Goal: Transaction & Acquisition: Book appointment/travel/reservation

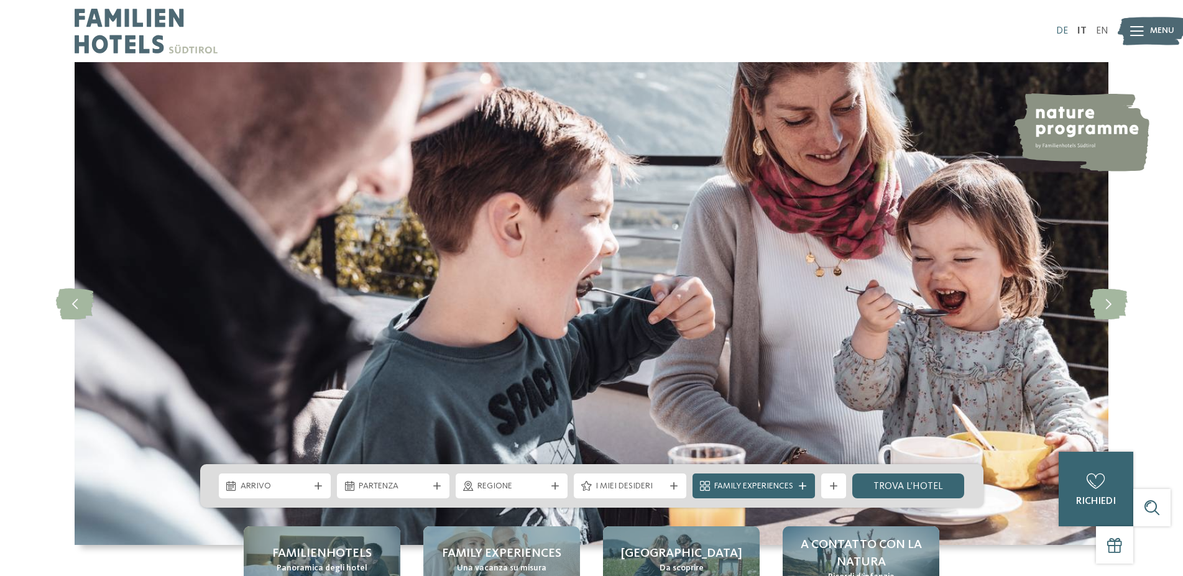
click at [1063, 31] on link "DE" at bounding box center [1062, 31] width 12 height 10
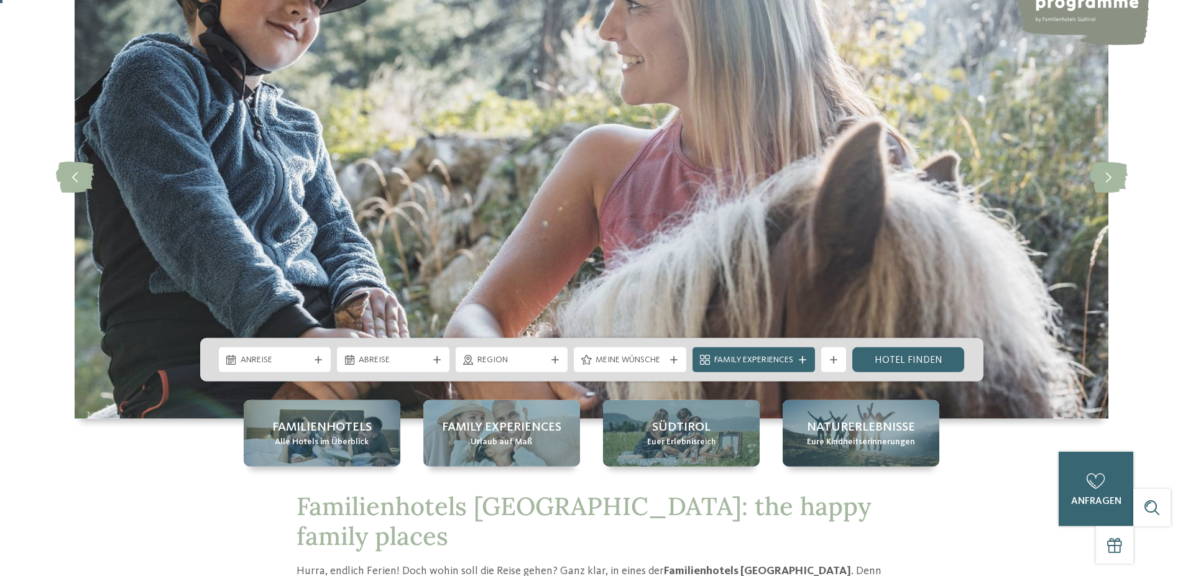
scroll to position [254, 0]
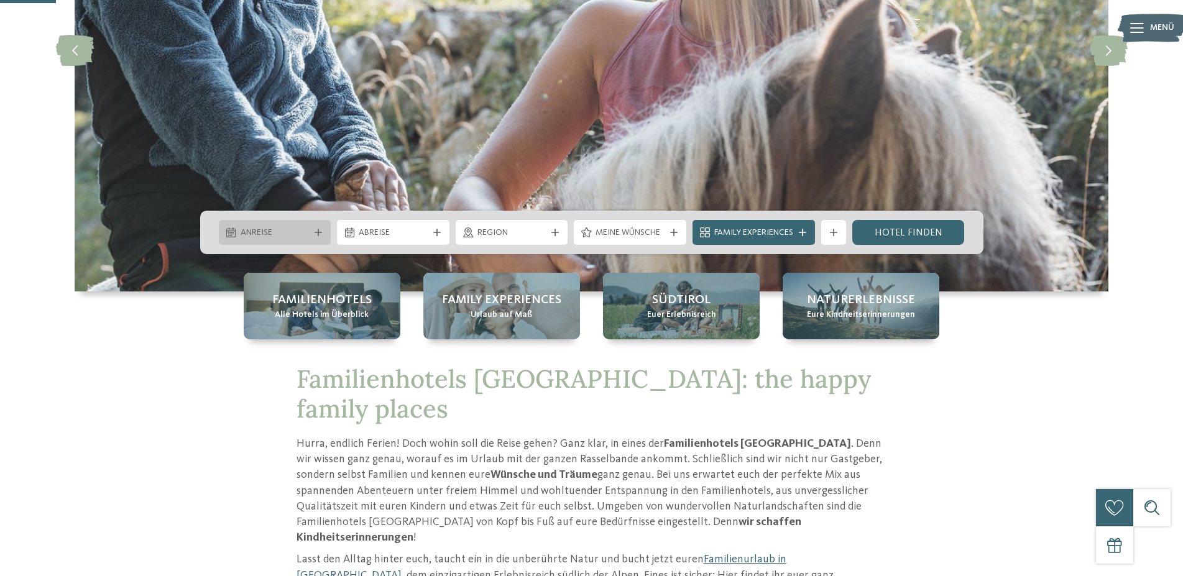
click at [318, 232] on icon at bounding box center [318, 232] width 7 height 7
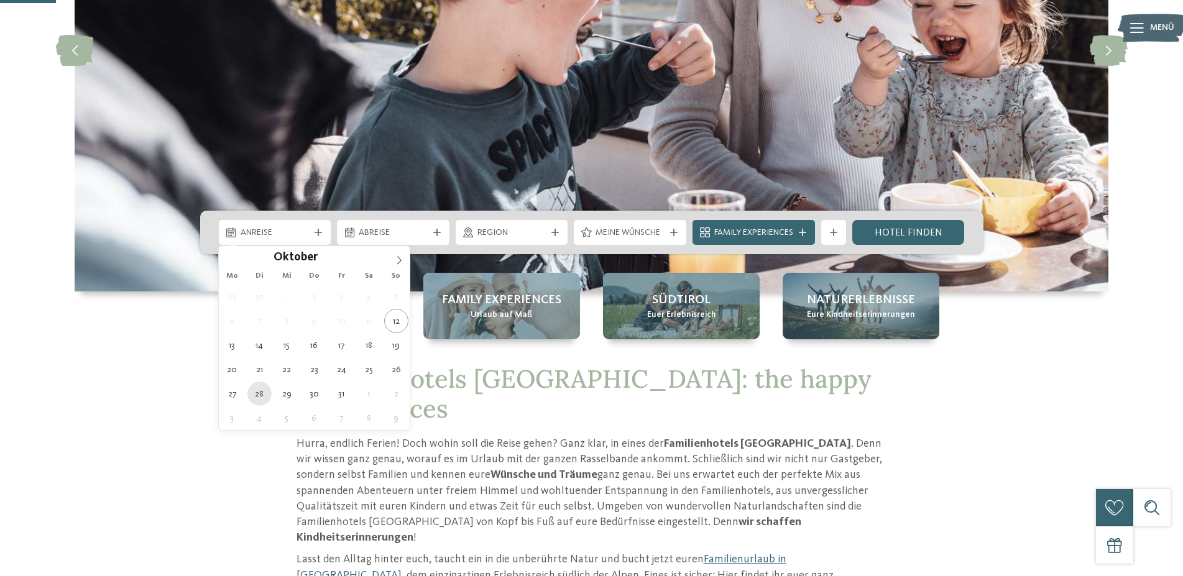
type div "28.10.2025"
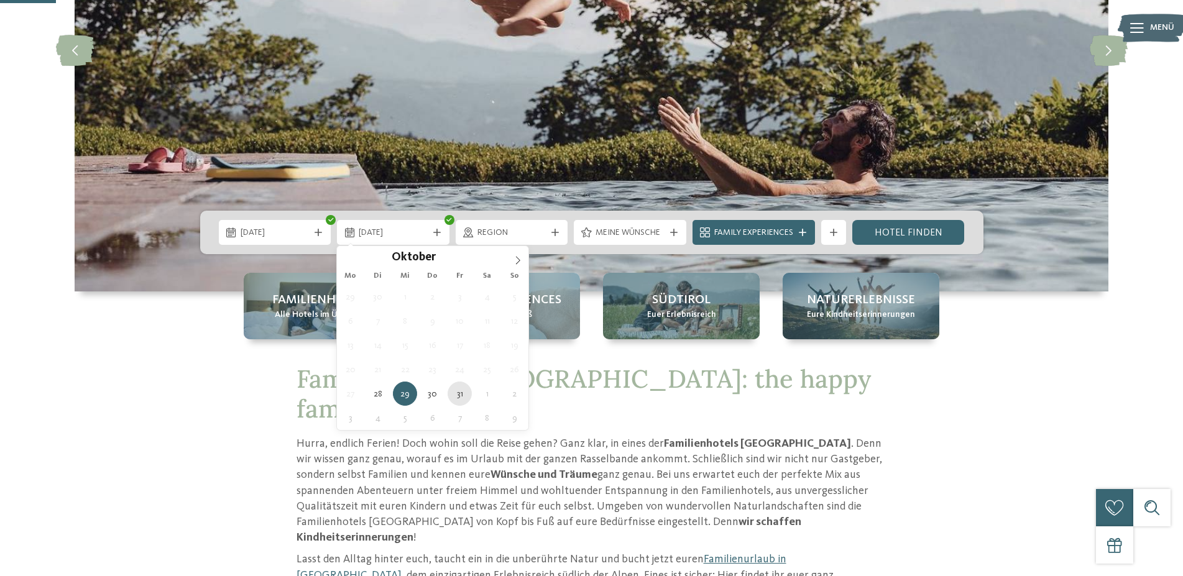
type div "31.10.2025"
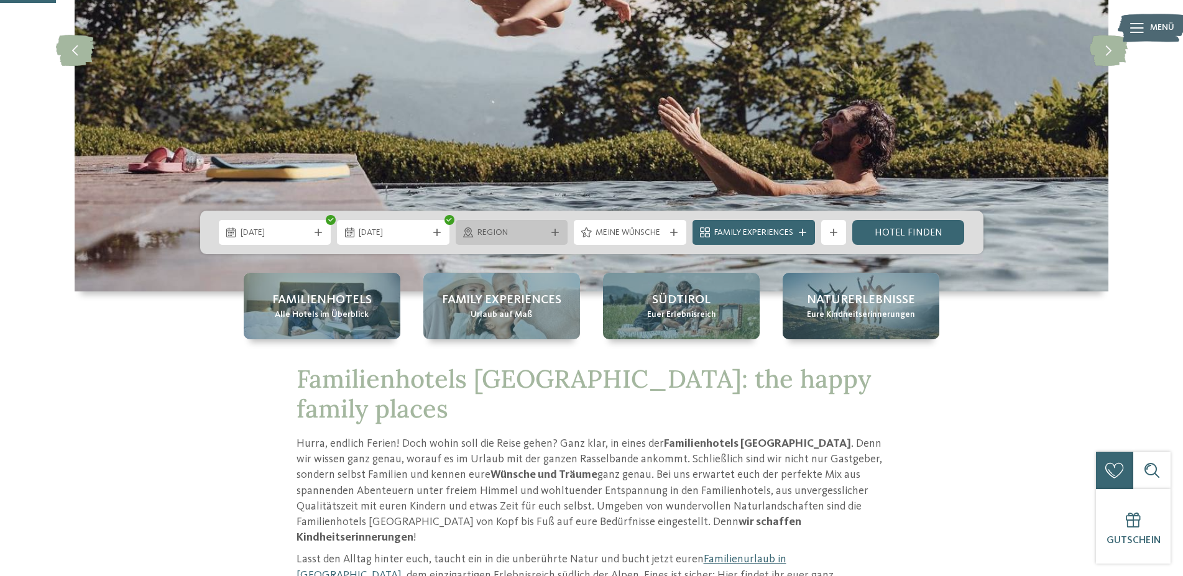
click at [539, 233] on span "Region" at bounding box center [512, 233] width 69 height 12
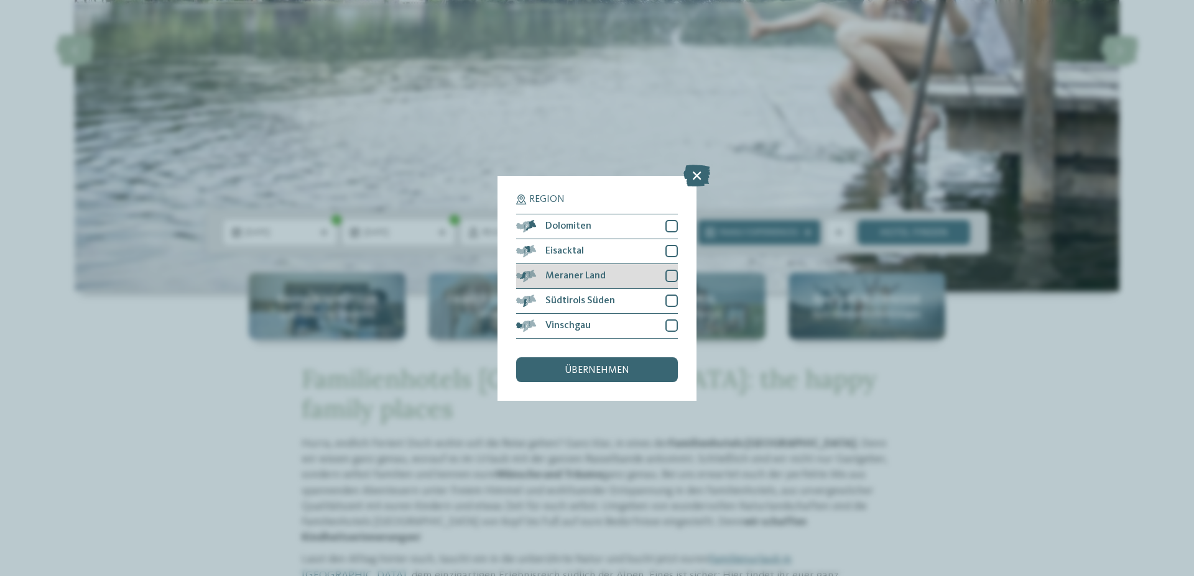
click at [604, 276] on span "Meraner Land" at bounding box center [575, 276] width 60 height 10
click at [603, 300] on span "Südtirols Süden" at bounding box center [580, 301] width 70 height 10
click at [599, 326] on div "Vinschgau" at bounding box center [597, 326] width 162 height 25
click at [597, 374] on span "übernehmen" at bounding box center [597, 371] width 65 height 10
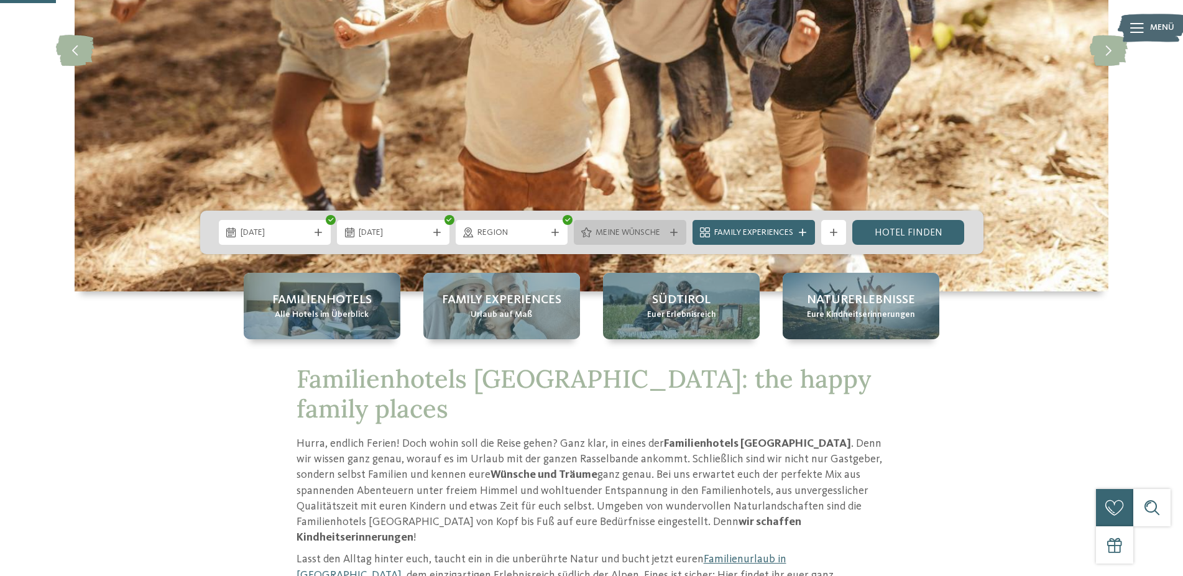
click at [665, 231] on div "Meine Wünsche" at bounding box center [630, 233] width 75 height 14
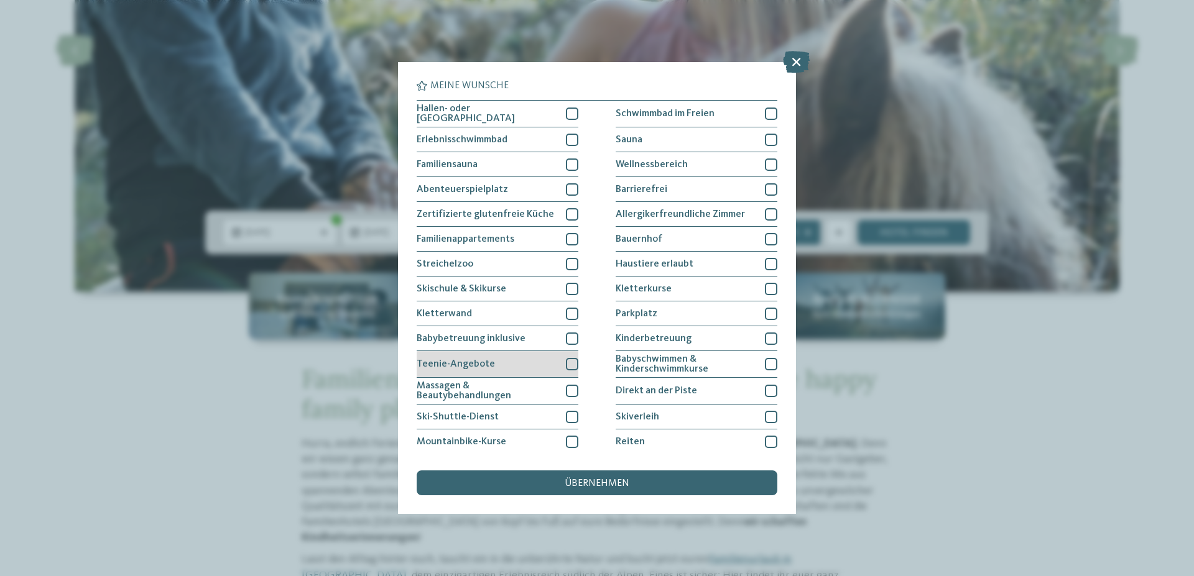
click at [568, 363] on div at bounding box center [572, 364] width 12 height 12
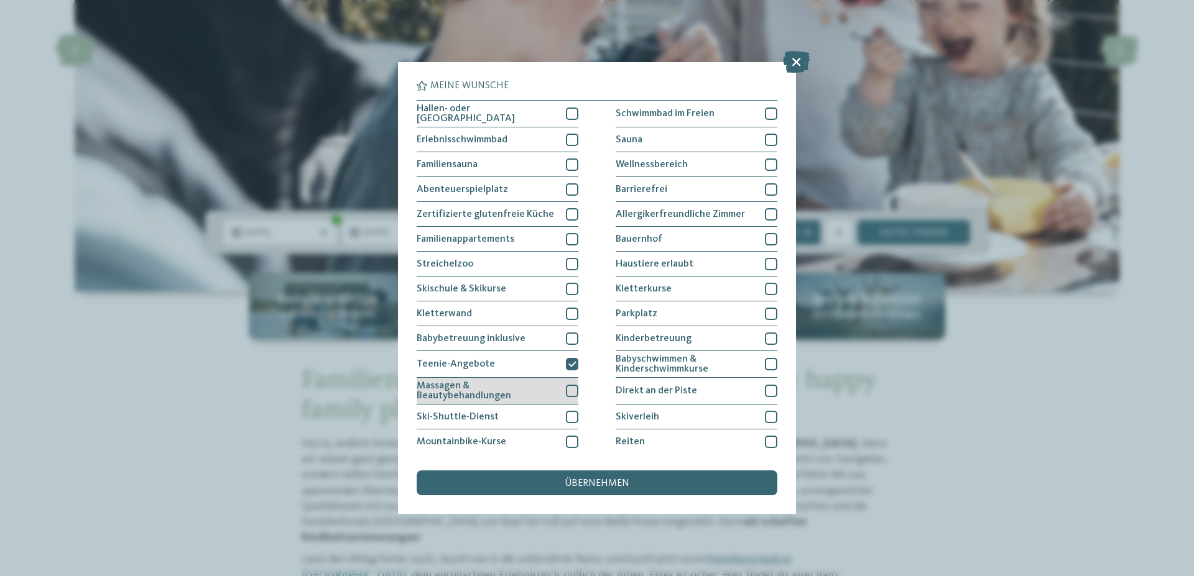
click at [571, 387] on div at bounding box center [572, 391] width 12 height 12
click at [765, 136] on div at bounding box center [771, 140] width 12 height 12
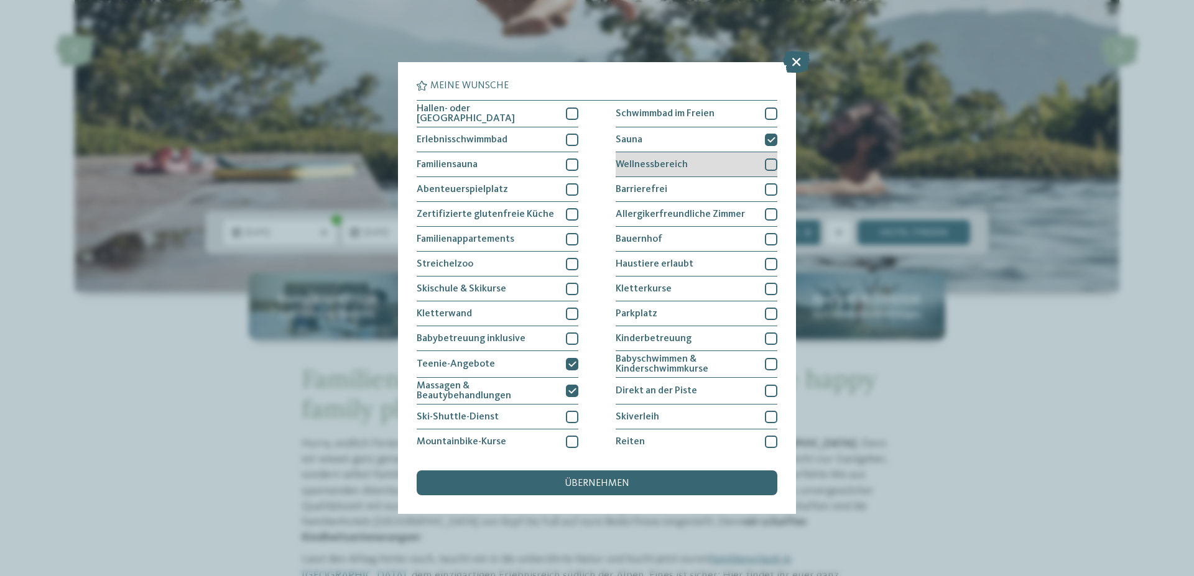
click at [767, 160] on div at bounding box center [771, 165] width 12 height 12
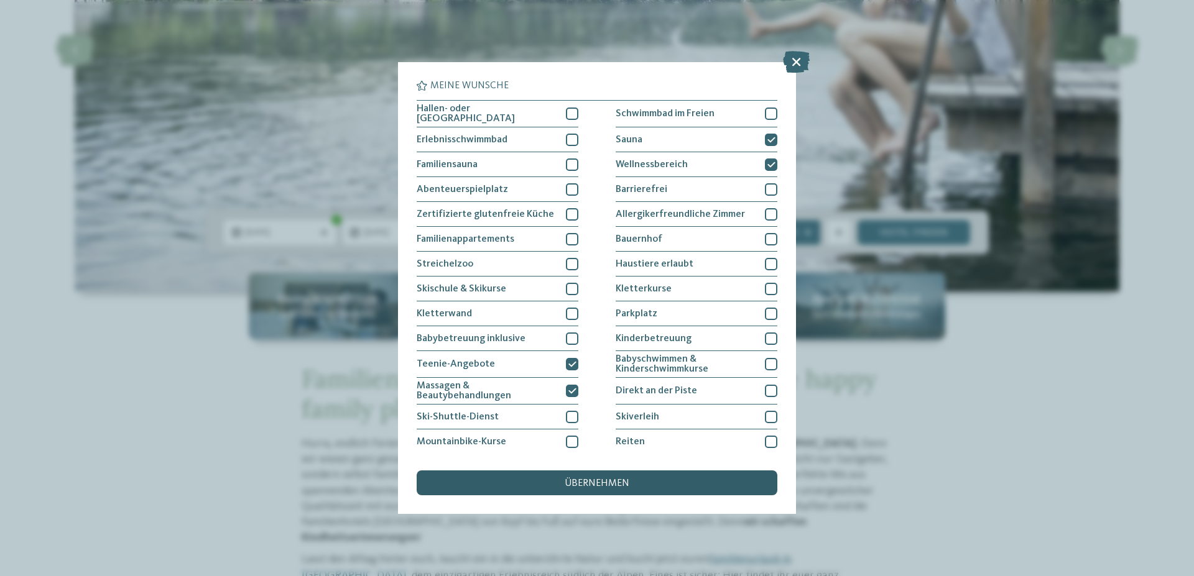
click at [606, 485] on span "übernehmen" at bounding box center [597, 484] width 65 height 10
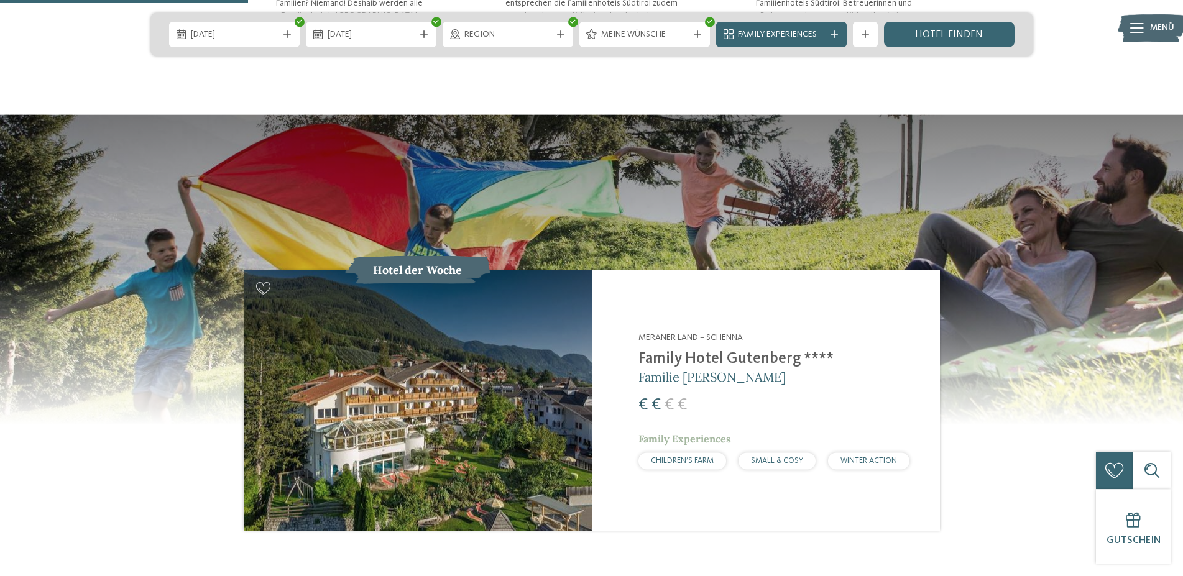
scroll to position [1205, 0]
click at [665, 351] on h2 "Family Hotel Gutenberg ****" at bounding box center [774, 360] width 271 height 19
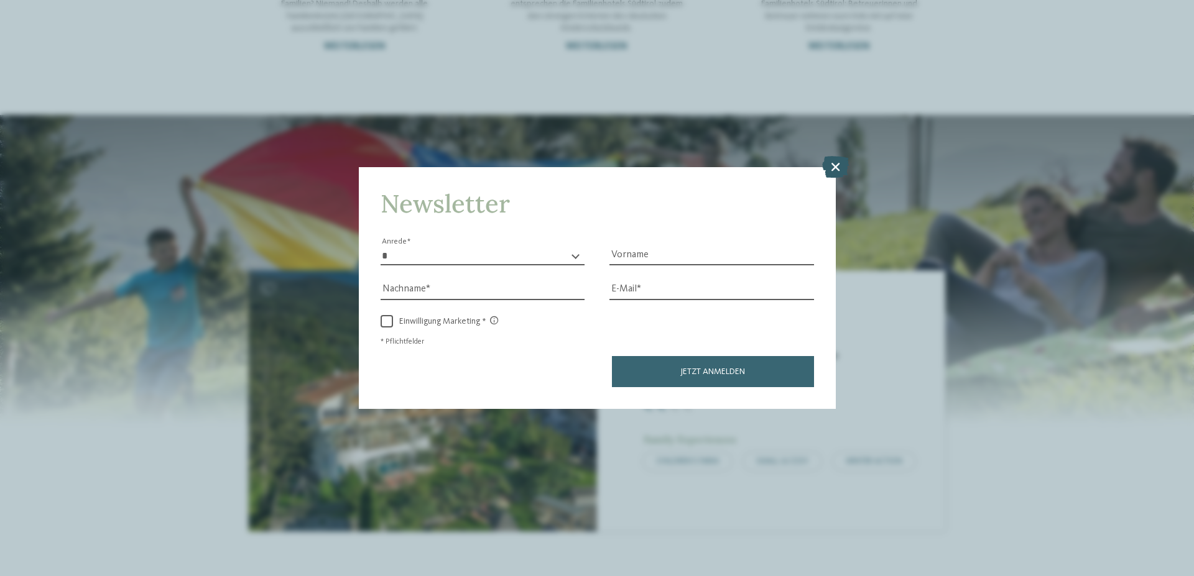
click at [832, 165] on icon at bounding box center [835, 167] width 27 height 22
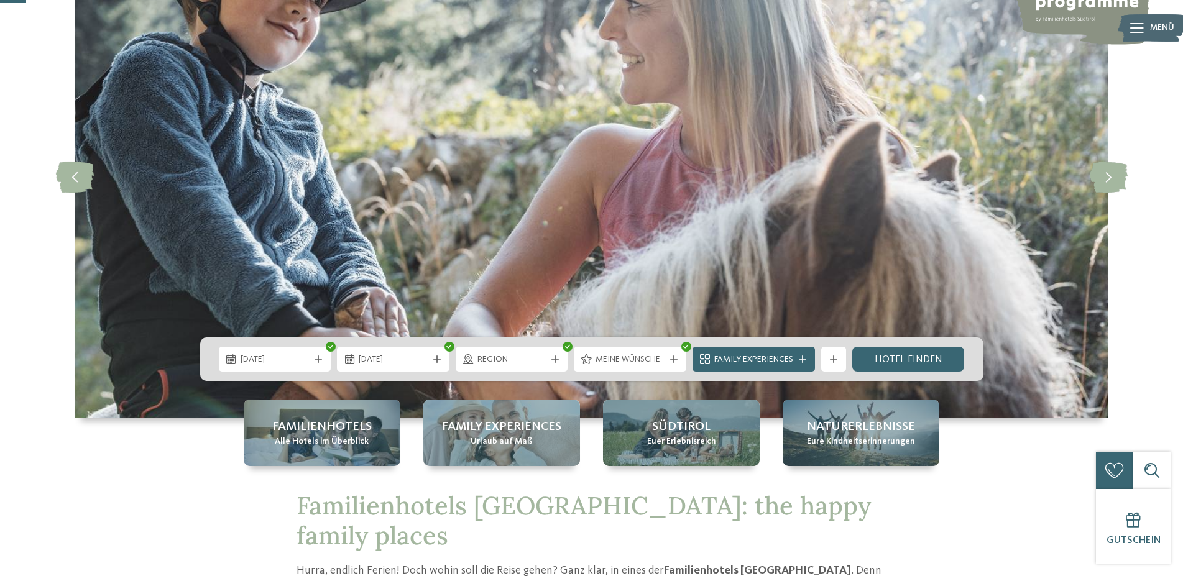
scroll to position [0, 0]
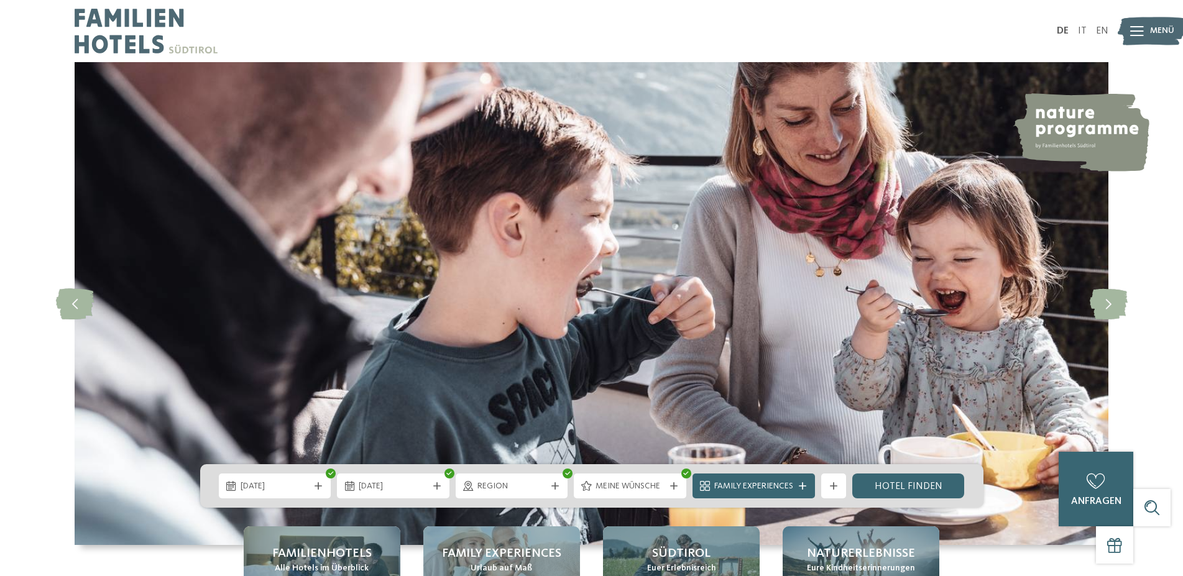
click at [1135, 35] on icon at bounding box center [1137, 31] width 14 height 10
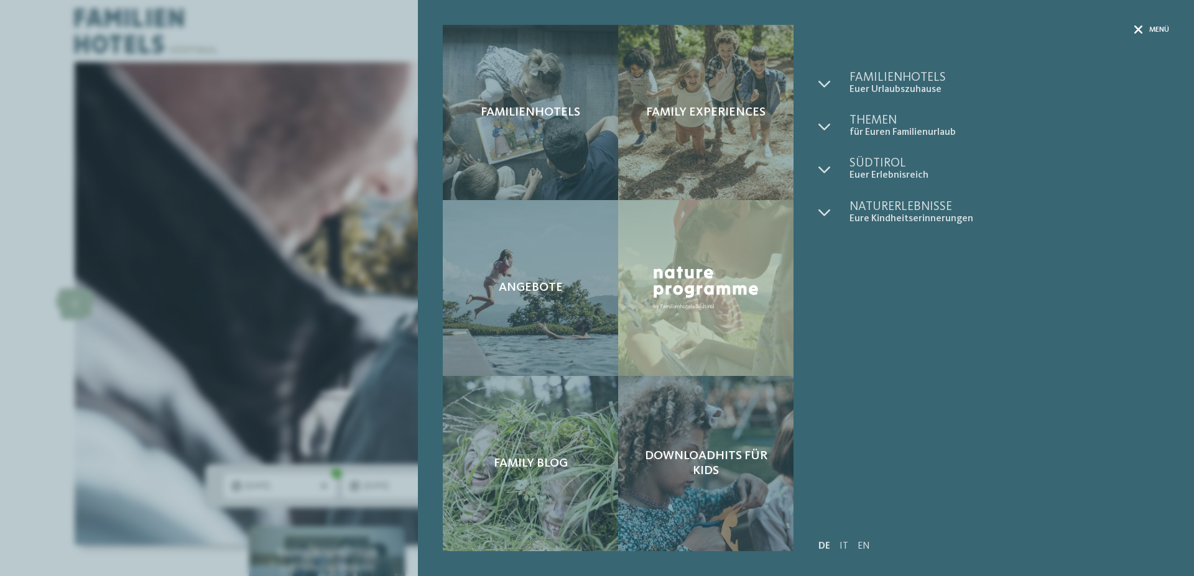
click at [1136, 30] on icon at bounding box center [1138, 29] width 9 height 9
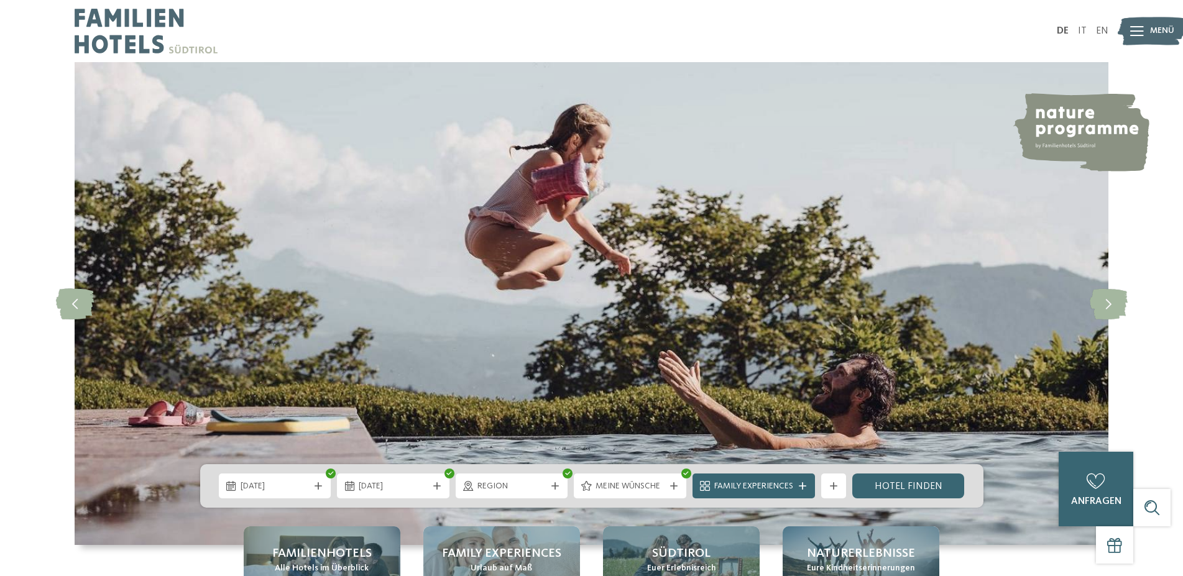
click at [1136, 30] on icon at bounding box center [1137, 31] width 14 height 10
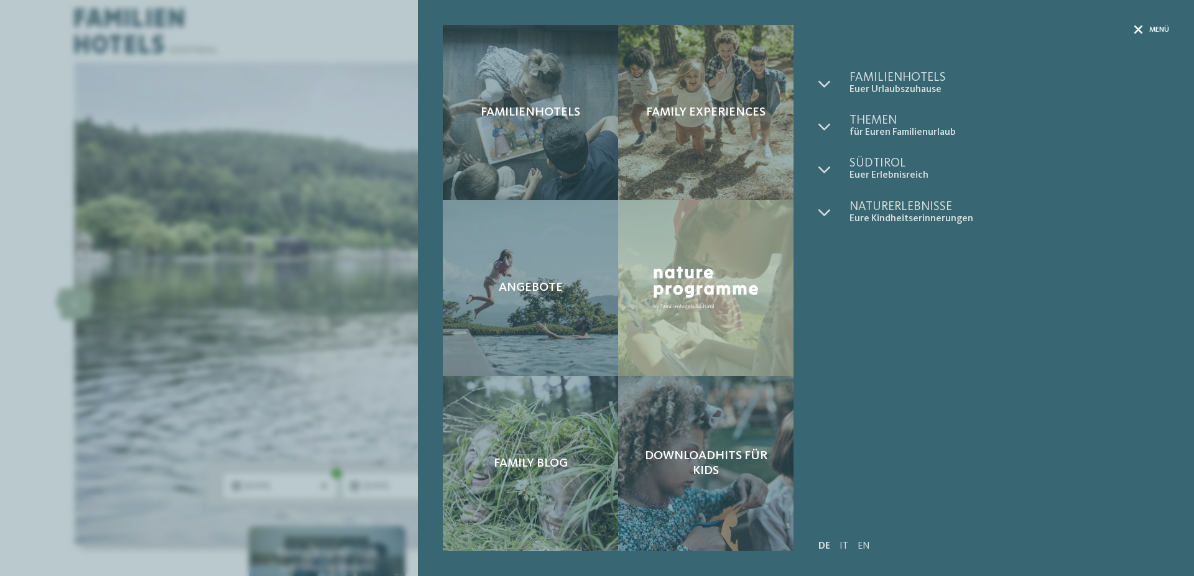
click at [1135, 25] on div at bounding box center [1138, 30] width 9 height 11
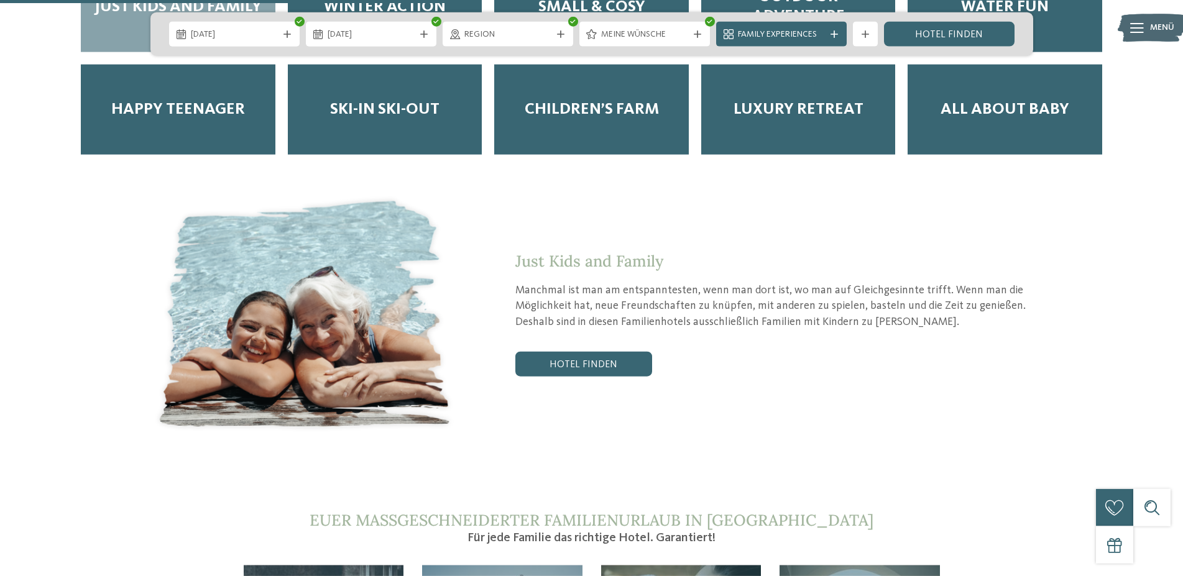
scroll to position [2664, 0]
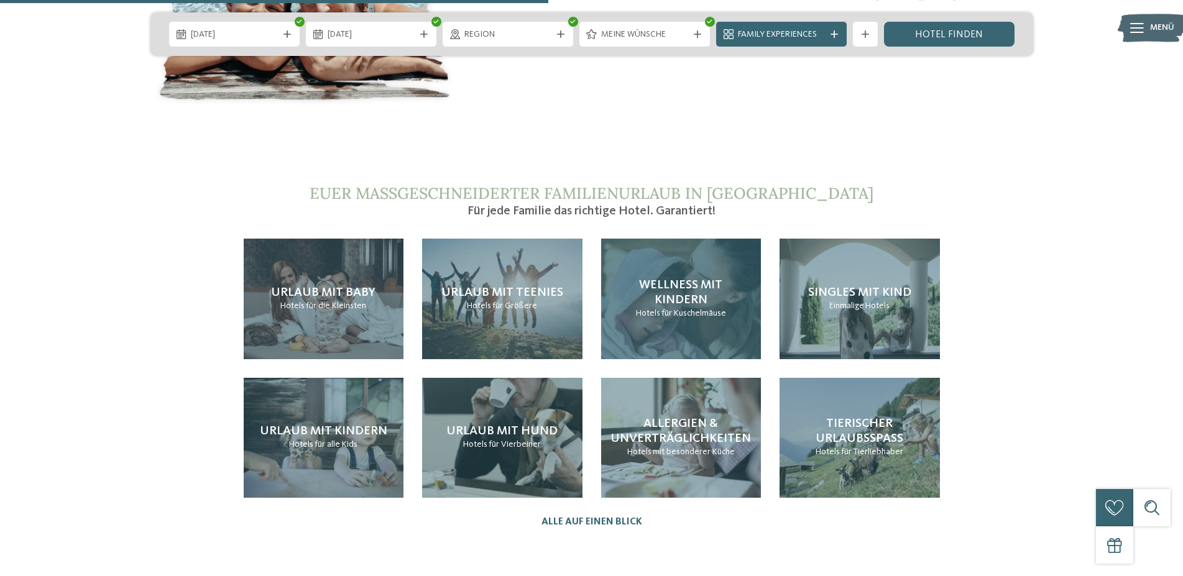
click at [713, 309] on span "für Kuschelmäuse" at bounding box center [694, 313] width 65 height 9
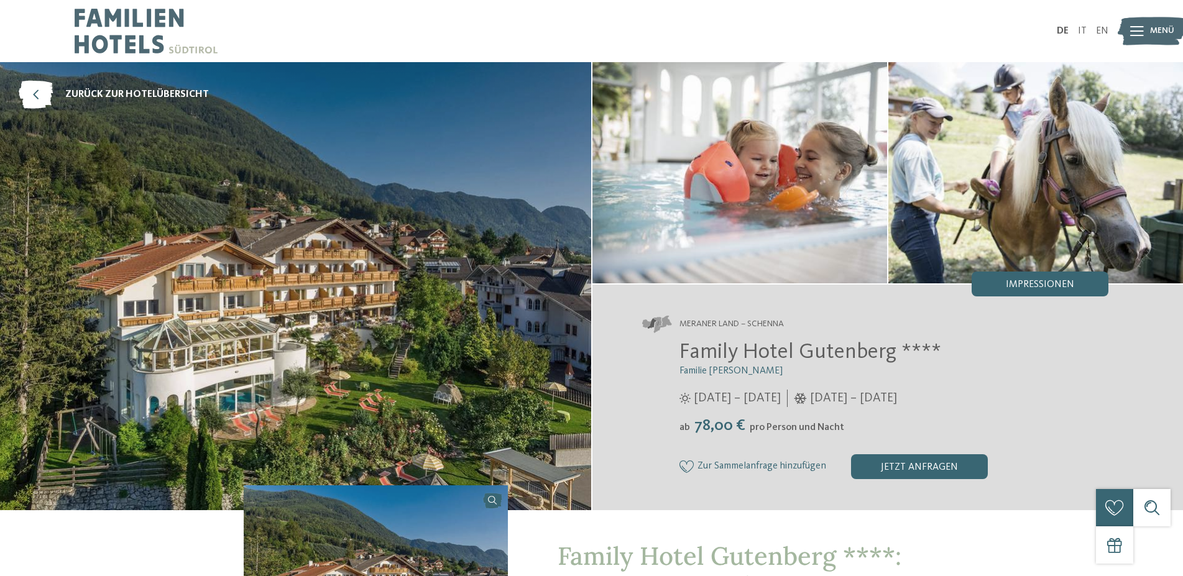
scroll to position [75, 0]
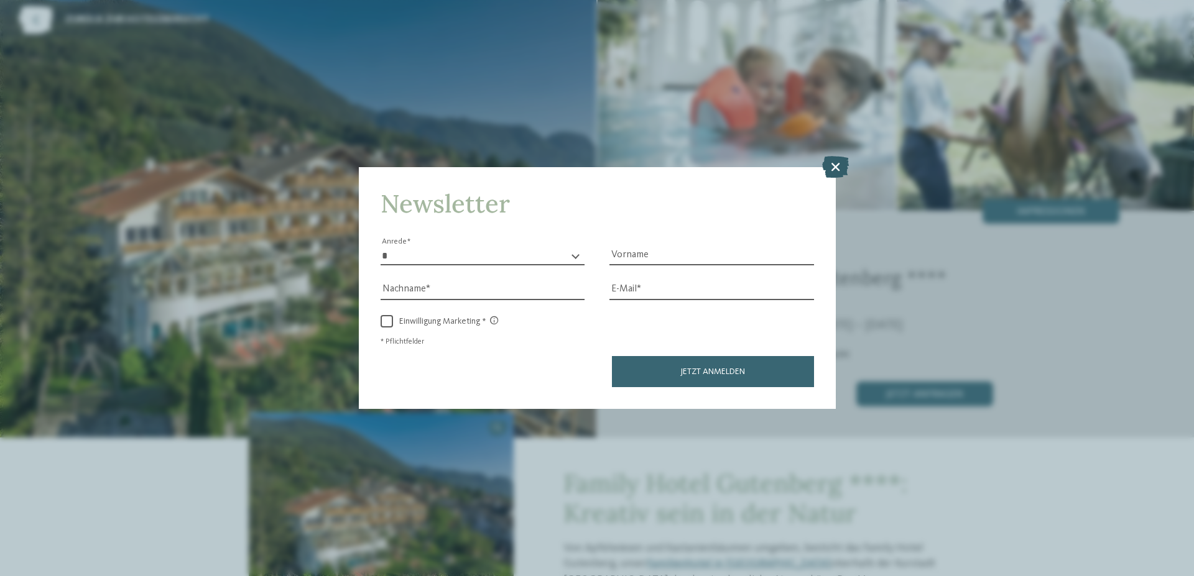
click at [832, 166] on icon at bounding box center [835, 167] width 27 height 22
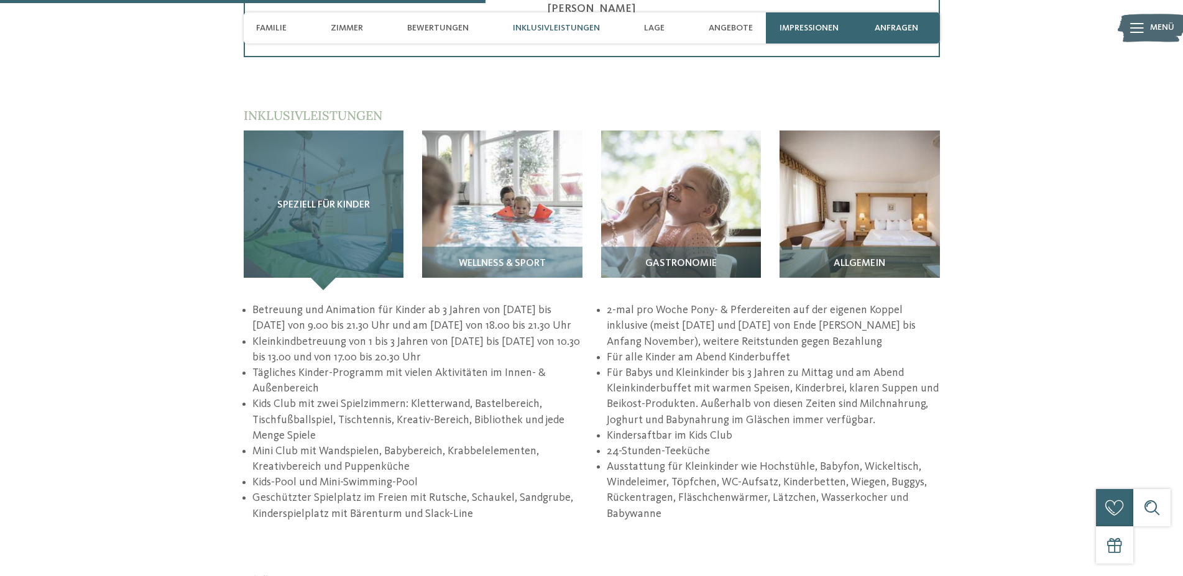
scroll to position [1724, 0]
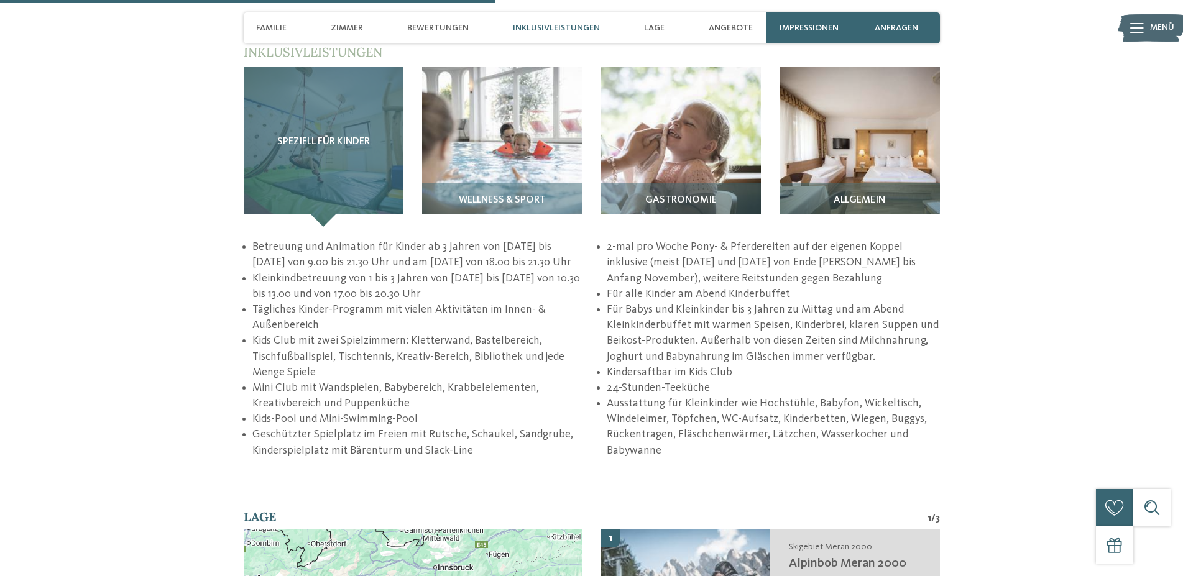
click at [308, 166] on div "Speziell für Kinder" at bounding box center [324, 147] width 160 height 160
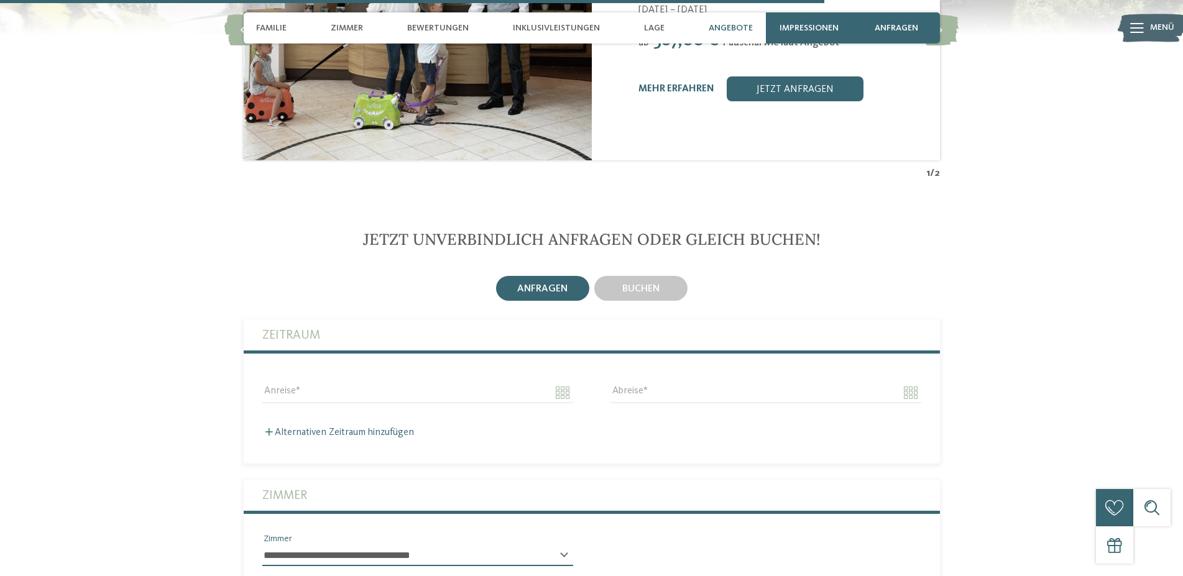
scroll to position [2865, 0]
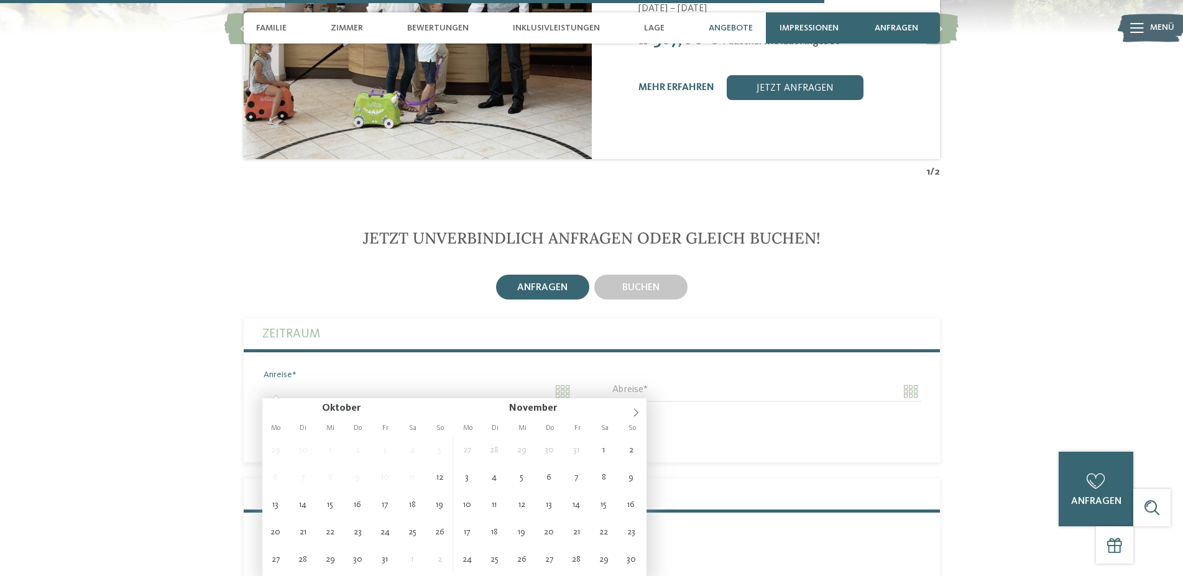
click at [561, 383] on input "Anreise" at bounding box center [417, 391] width 311 height 21
type input "**********"
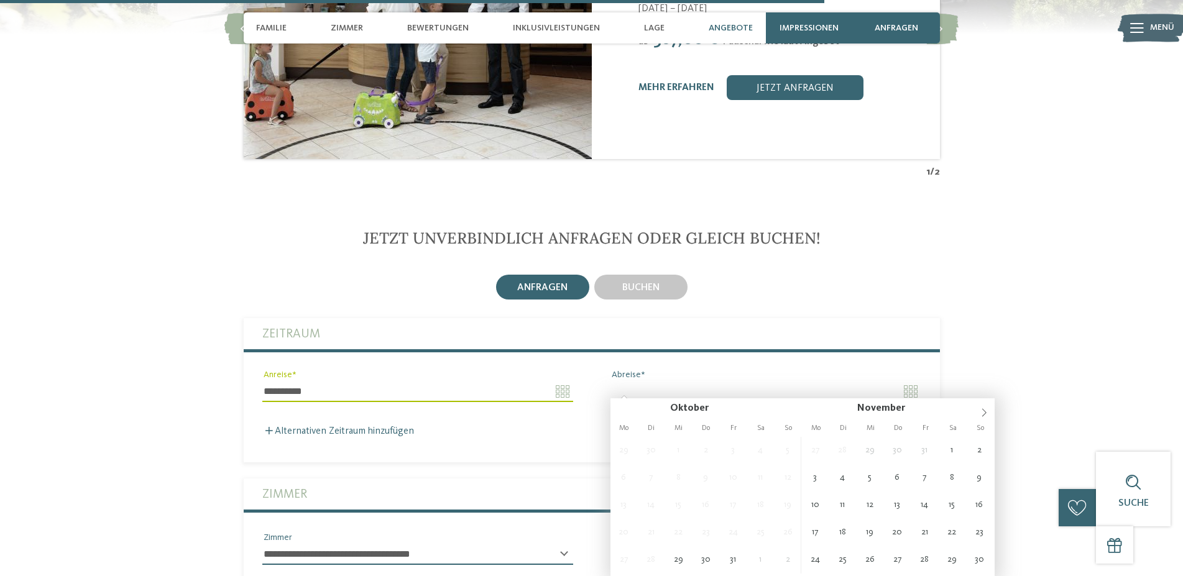
click at [911, 382] on input "Abreise" at bounding box center [766, 391] width 311 height 21
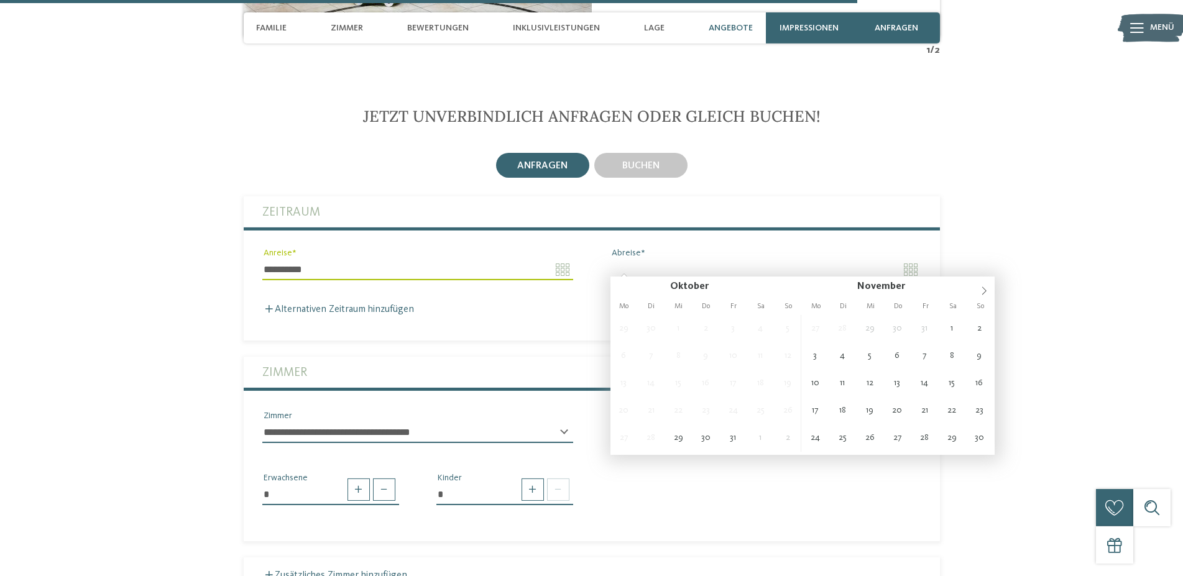
scroll to position [2992, 0]
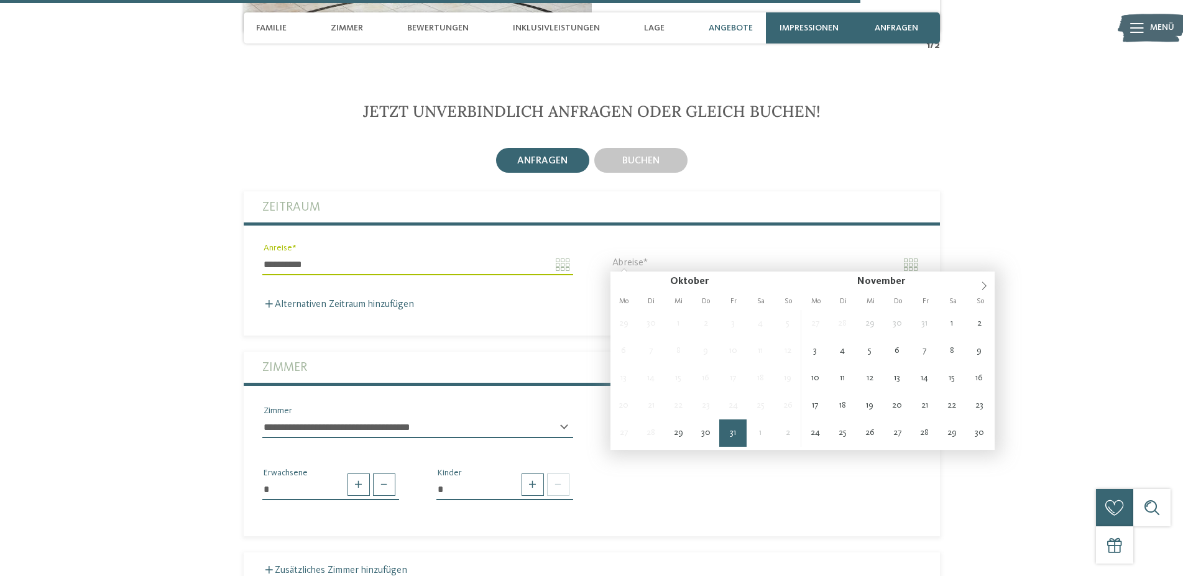
type input "**********"
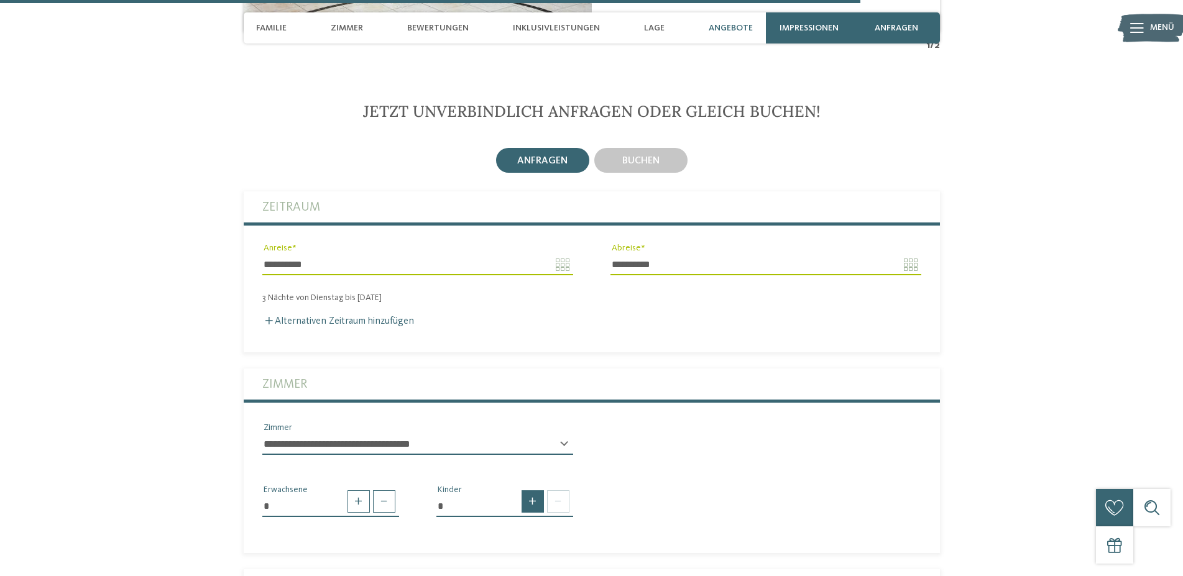
click at [536, 497] on span at bounding box center [533, 502] width 22 height 22
type input "*"
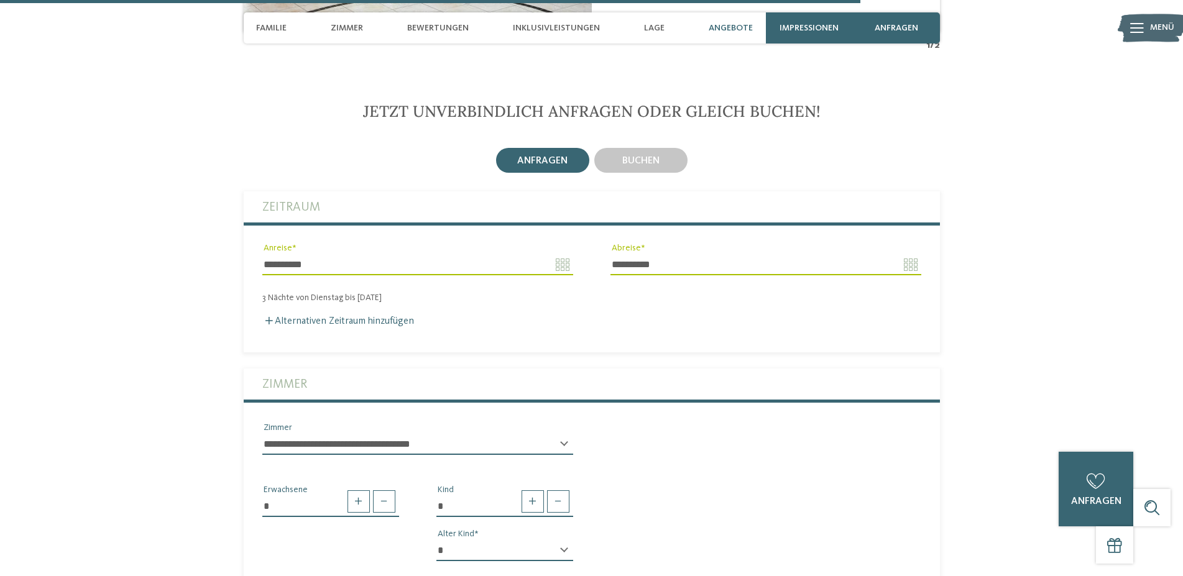
click at [563, 547] on div "* * * * * * * * * * * ** ** ** ** ** ** ** ** Alter Kind" at bounding box center [504, 556] width 137 height 32
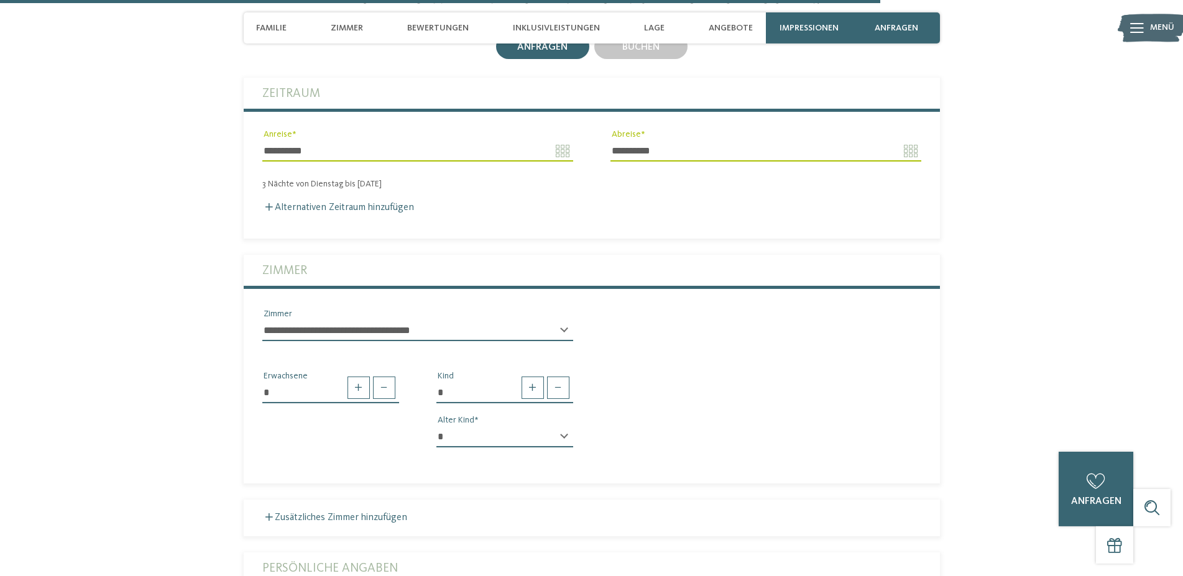
scroll to position [3246, 0]
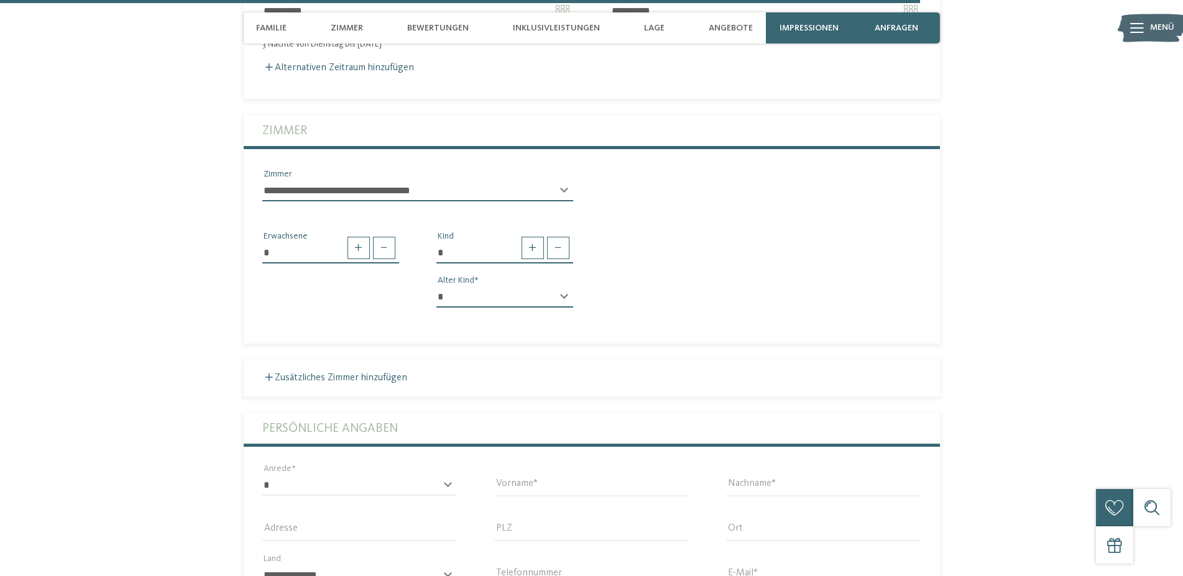
click at [566, 292] on div "* * * * * * * * * * * ** ** ** ** ** ** ** ** Alter Kind" at bounding box center [504, 303] width 137 height 32
click at [469, 277] on div "* Kind * * * * * * * * * * * ** ** ** ** ** ** ** ** Alter Kind" at bounding box center [505, 274] width 174 height 88
click at [436, 295] on div "* Kind * * * * * * * * * * * ** ** ** ** ** ** ** ** Alter Kind" at bounding box center [505, 274] width 174 height 88
click at [436, 287] on select "* * * * * * * * * * * ** ** ** ** ** ** ** **" at bounding box center [504, 297] width 137 height 21
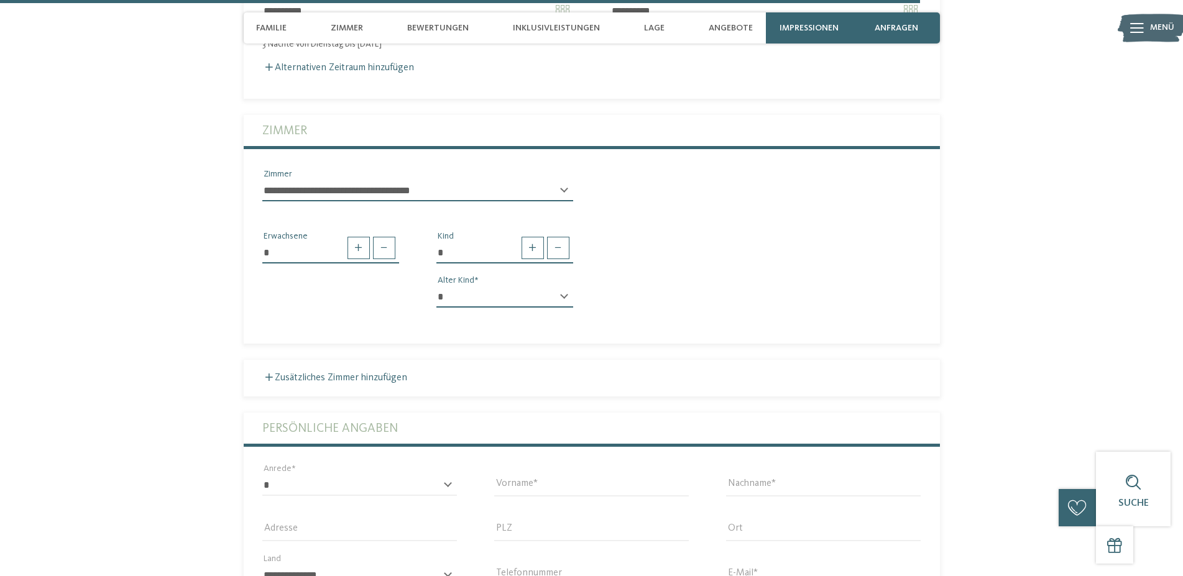
select select "*"
click option "*" at bounding box center [0, 0] width 0 height 0
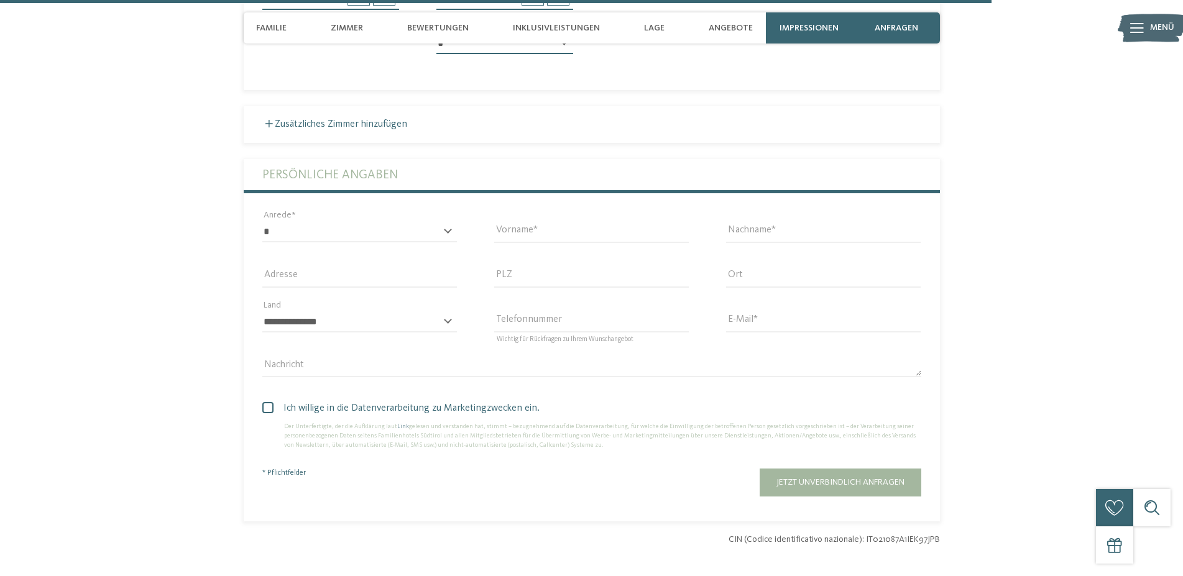
scroll to position [2929, 0]
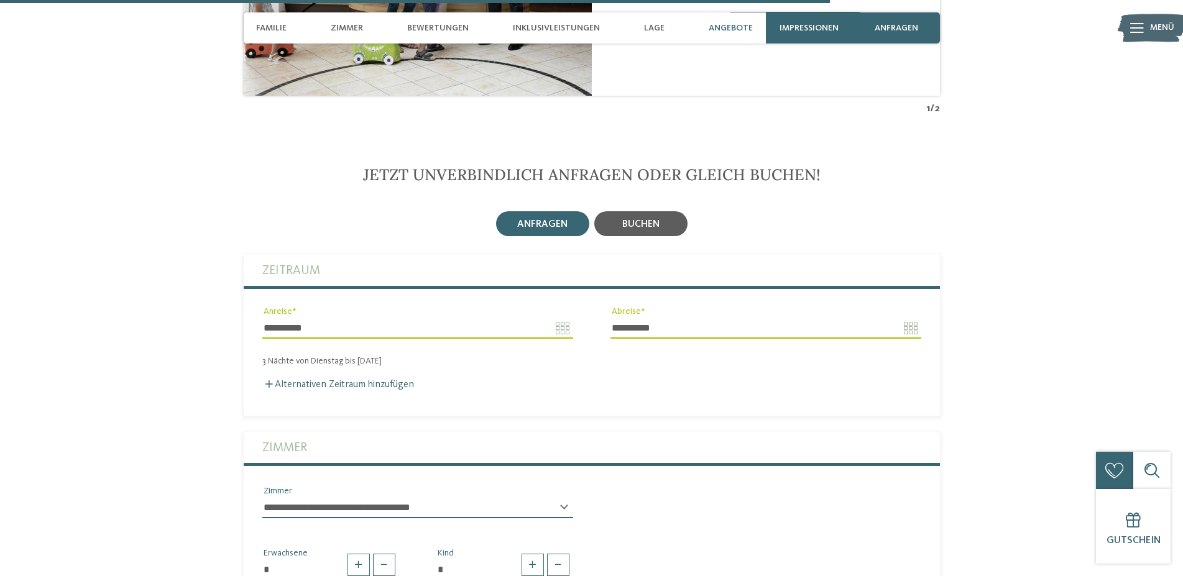
click at [639, 223] on span "buchen" at bounding box center [640, 224] width 37 height 10
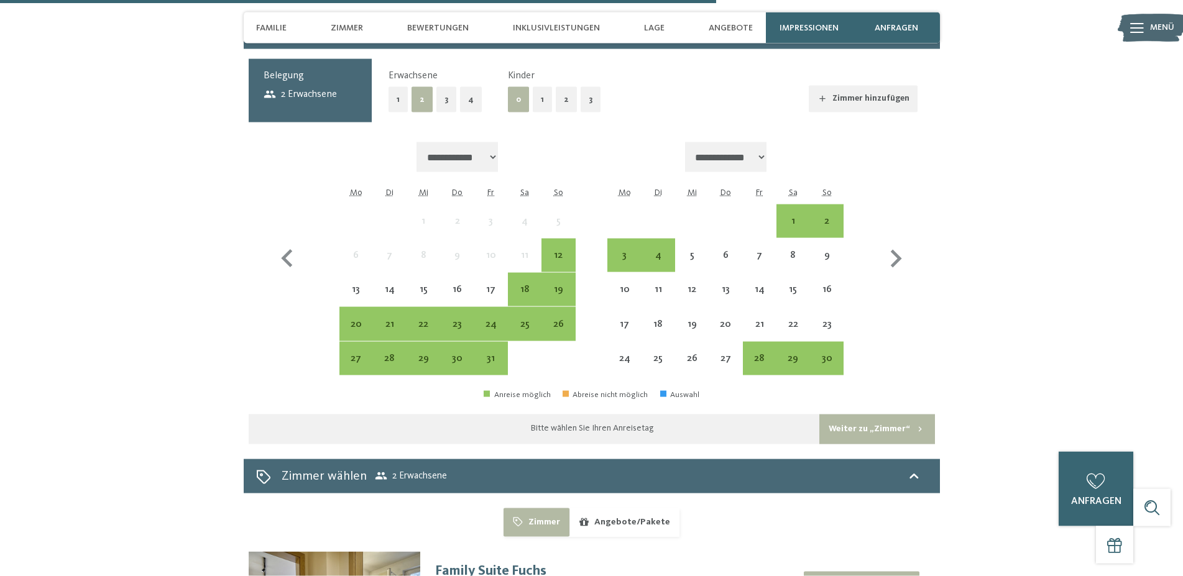
scroll to position [3055, 0]
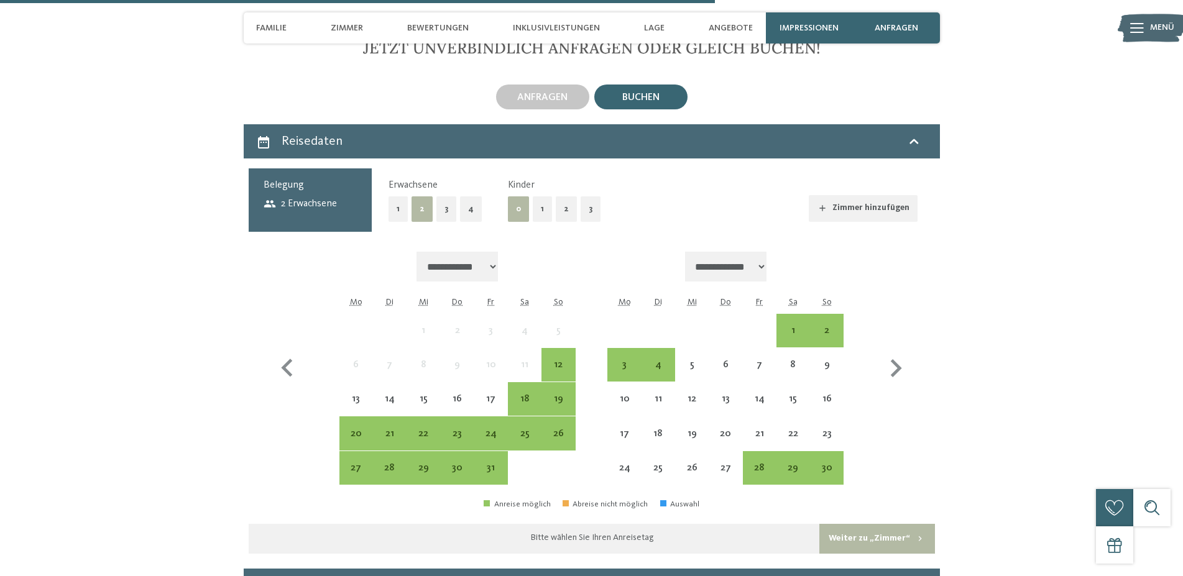
click at [543, 204] on button "1" at bounding box center [542, 208] width 19 height 25
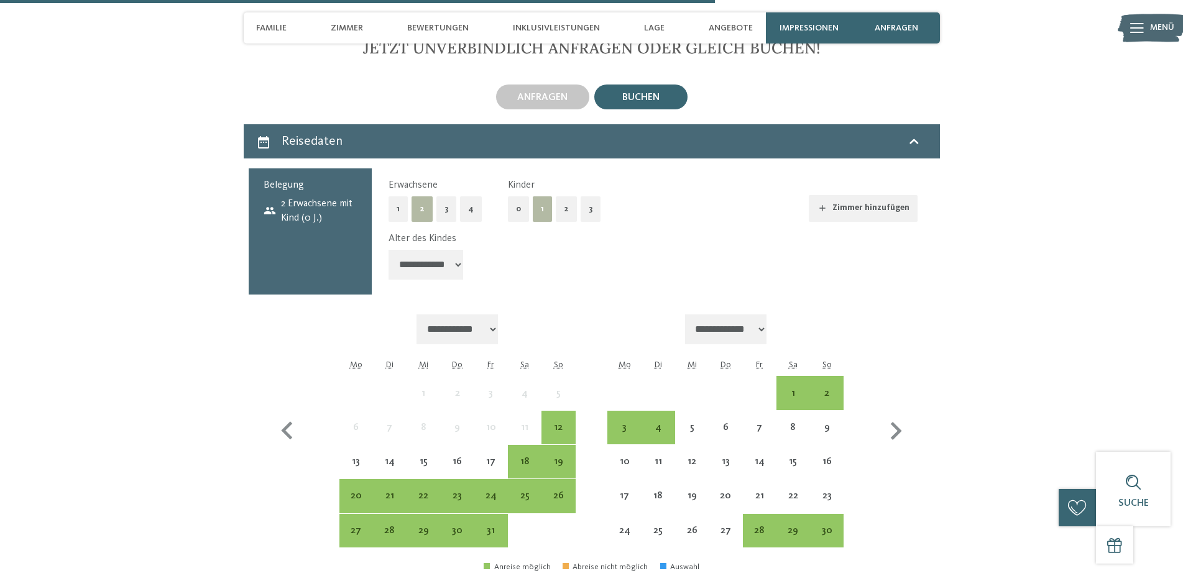
click at [389, 250] on select "**********" at bounding box center [426, 265] width 75 height 30
select select "*"
click option "*******" at bounding box center [0, 0] width 0 height 0
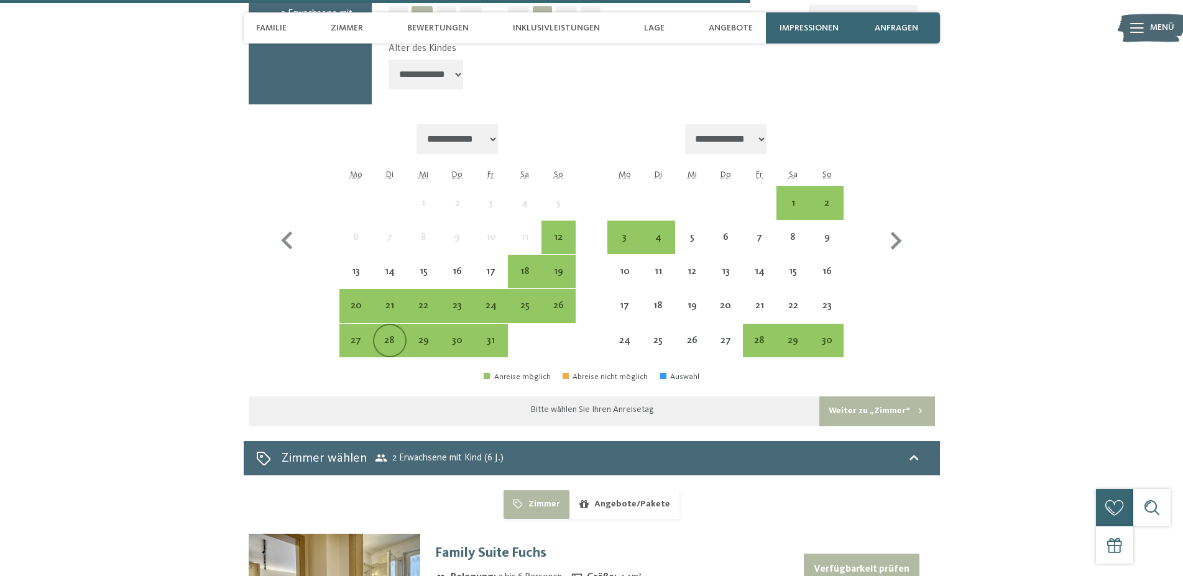
click at [390, 336] on div "28" at bounding box center [389, 351] width 31 height 31
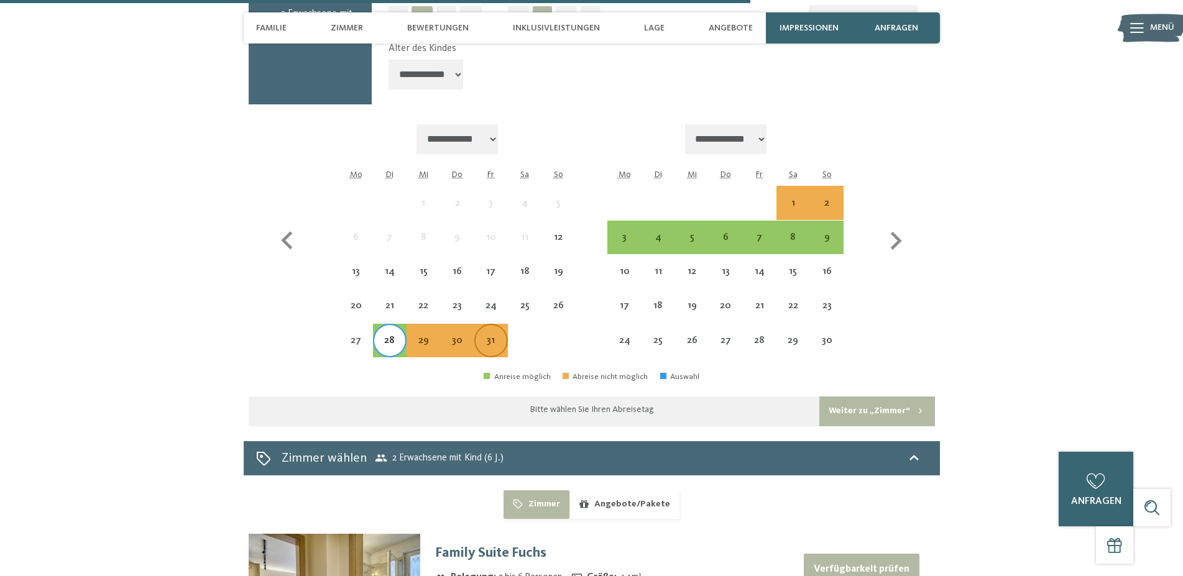
click at [494, 336] on div "31" at bounding box center [491, 351] width 31 height 31
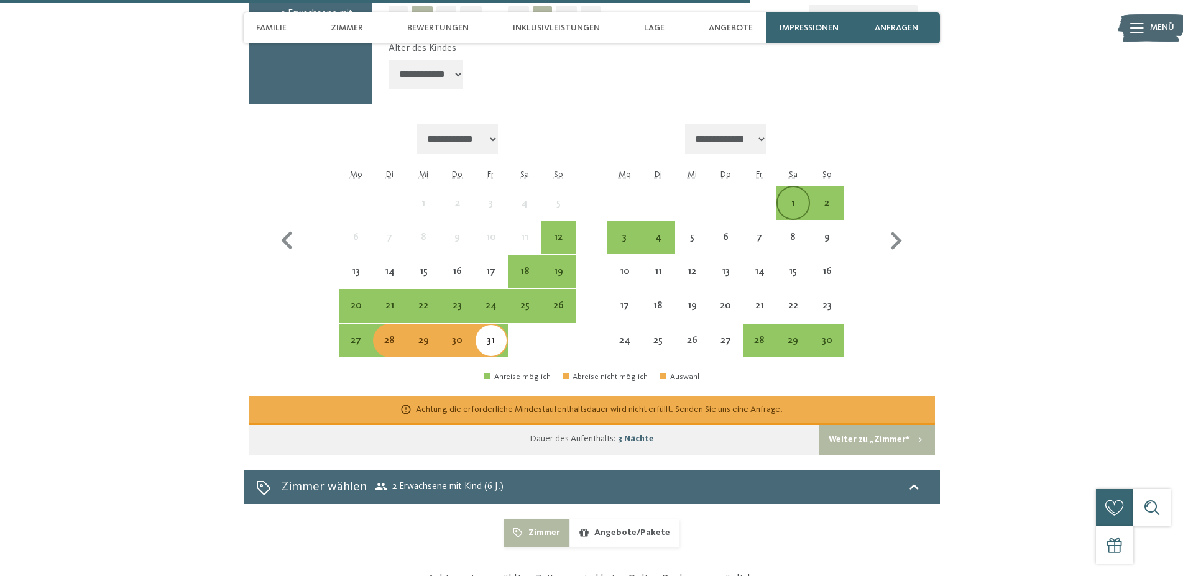
click at [784, 198] on div "1" at bounding box center [793, 213] width 31 height 31
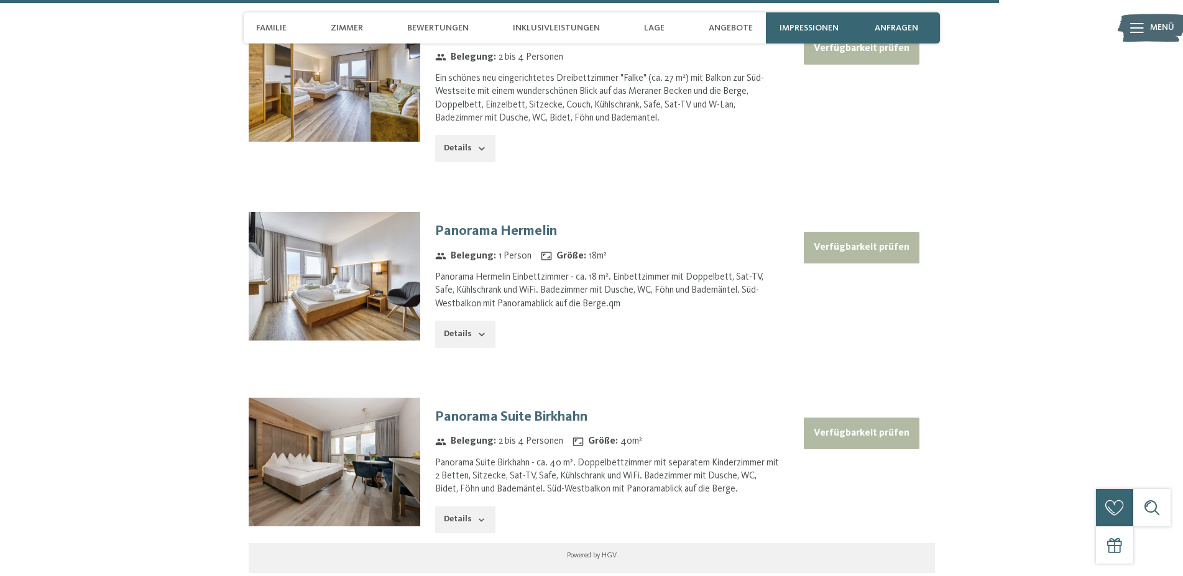
scroll to position [4514, 0]
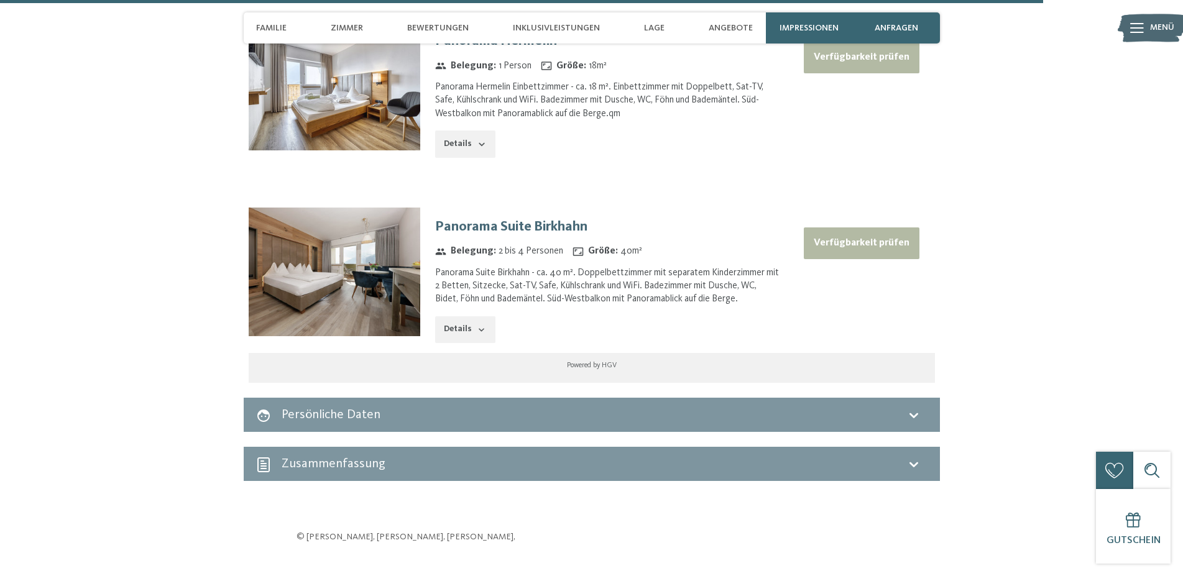
click at [470, 321] on button "Details" at bounding box center [465, 329] width 60 height 27
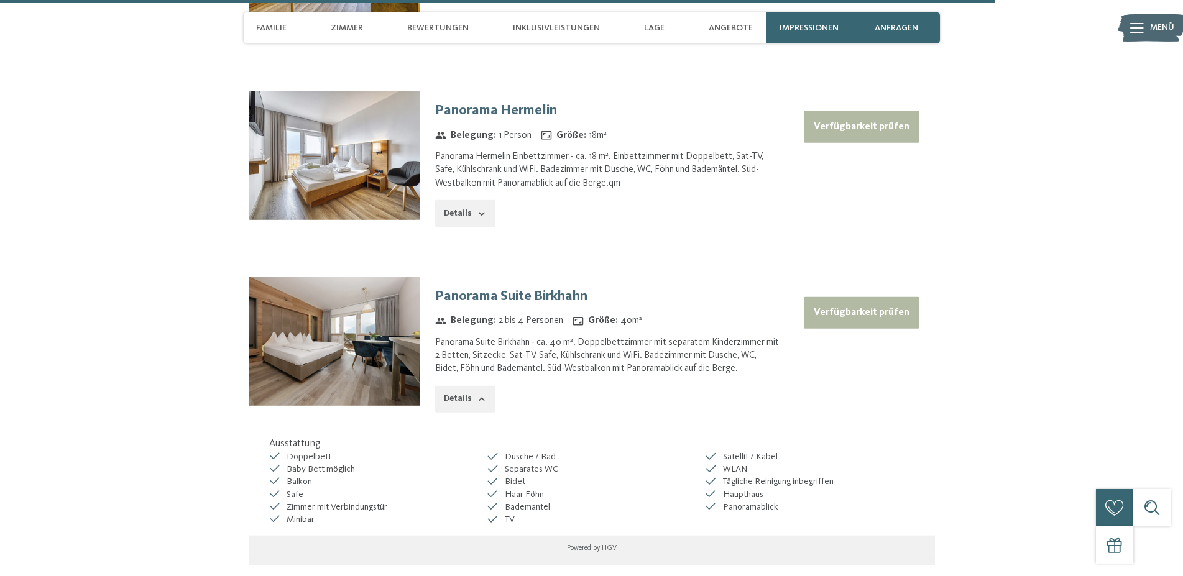
scroll to position [4387, 0]
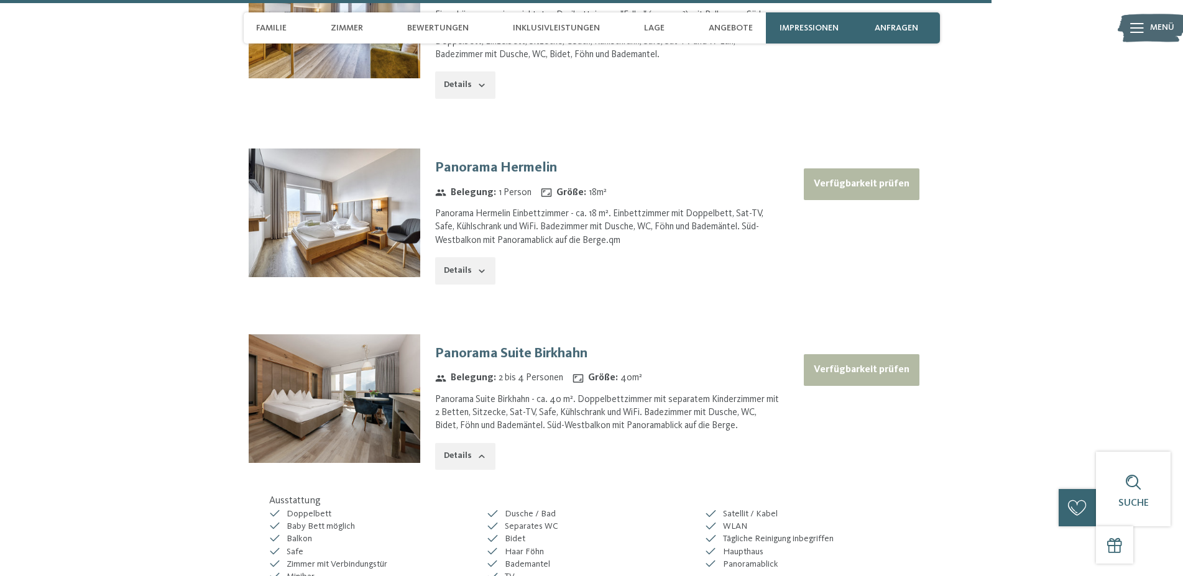
click at [826, 363] on button "Verfügbarkeit prüfen" at bounding box center [862, 370] width 116 height 32
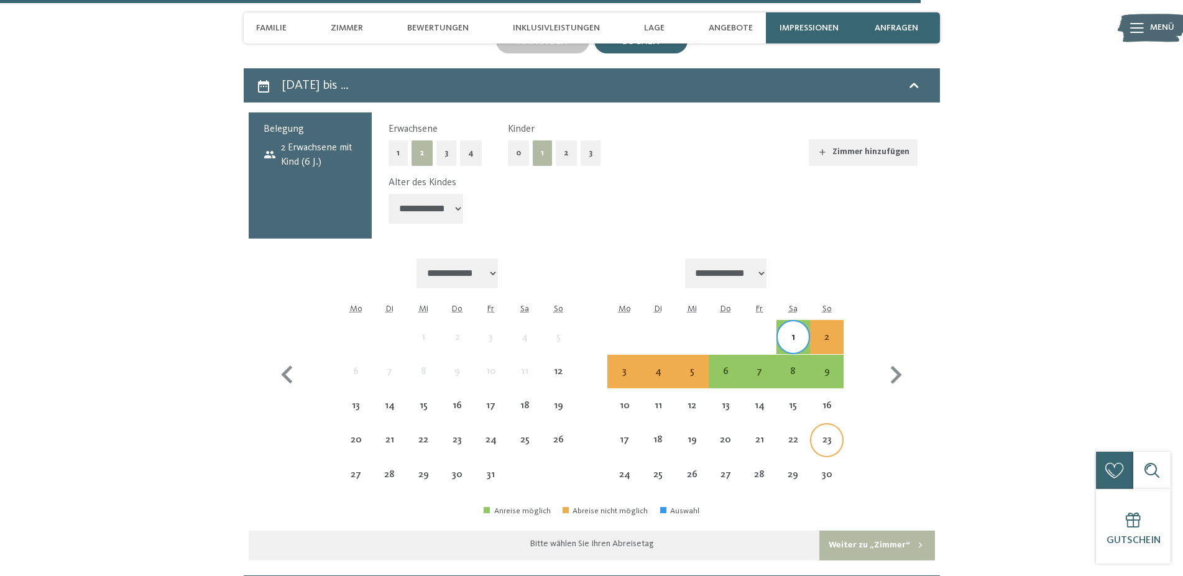
scroll to position [3048, 0]
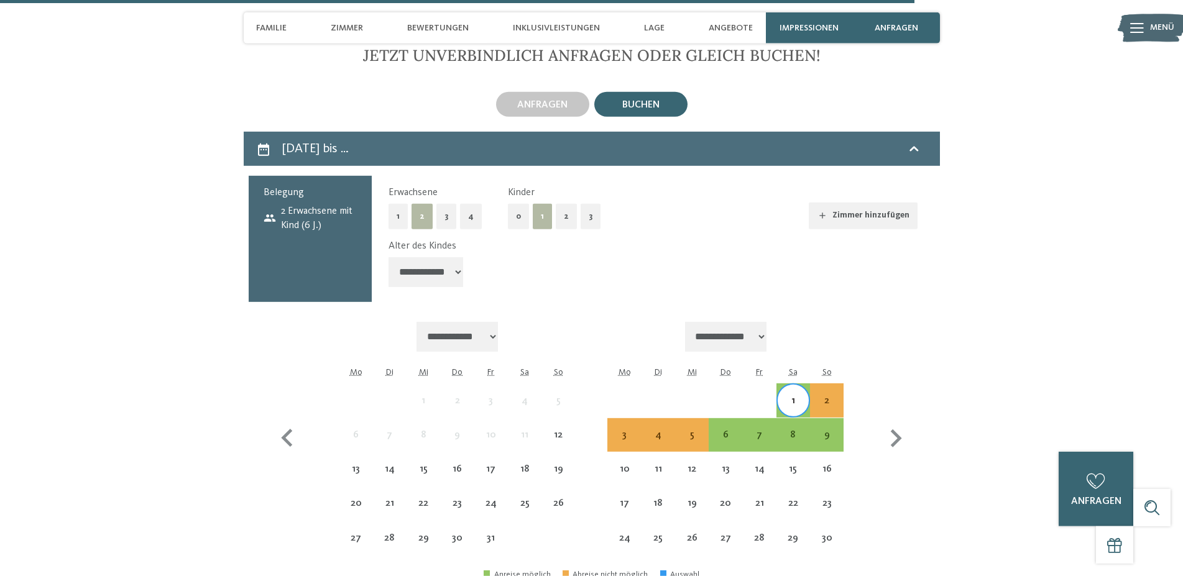
click at [266, 148] on icon at bounding box center [263, 149] width 15 height 15
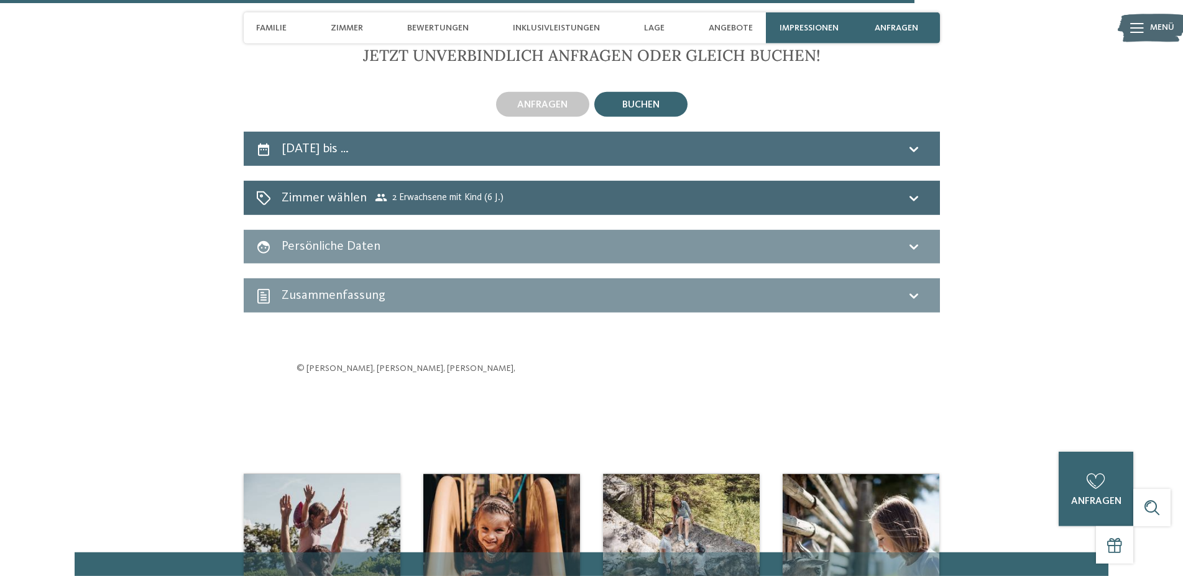
click at [265, 149] on icon at bounding box center [263, 149] width 15 height 15
select select "*"
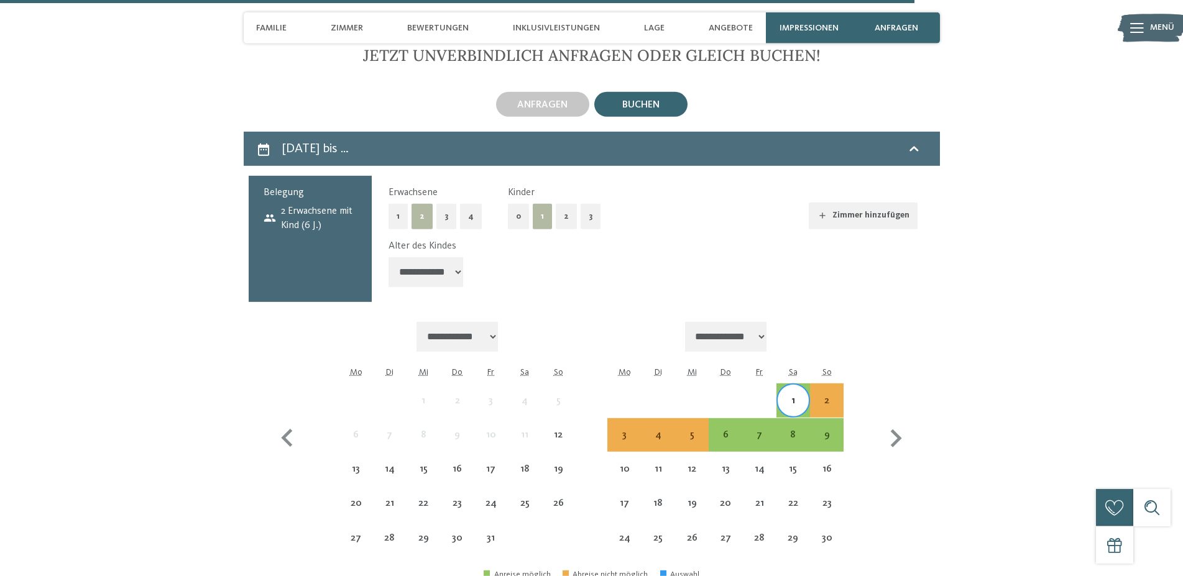
click at [264, 144] on icon at bounding box center [263, 150] width 11 height 12
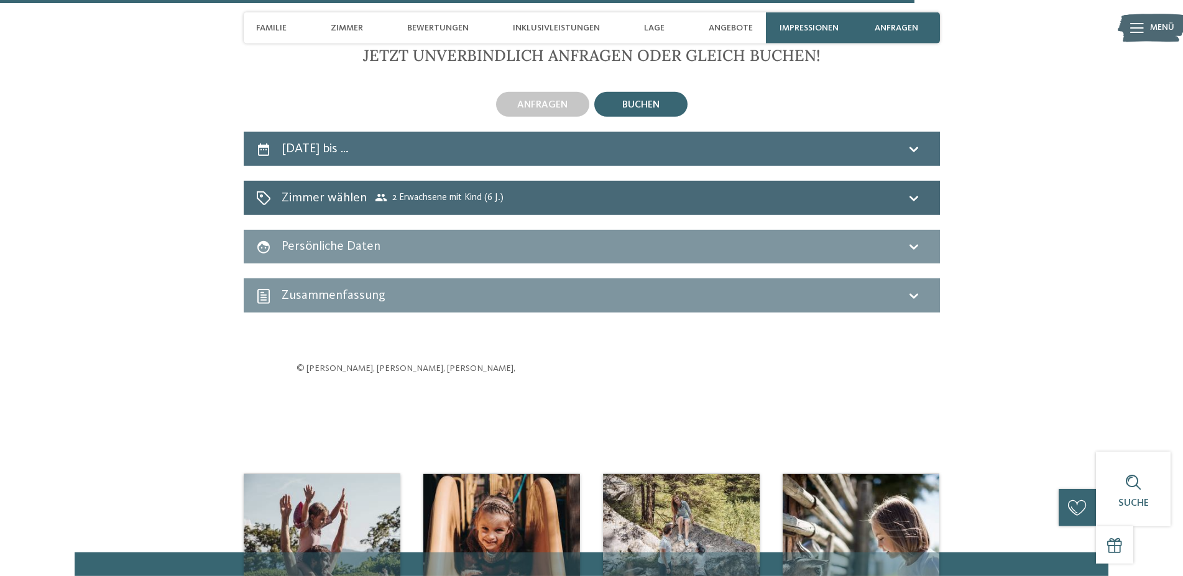
click at [310, 142] on h2 "1. November bis …" at bounding box center [315, 148] width 67 height 13
select select "*"
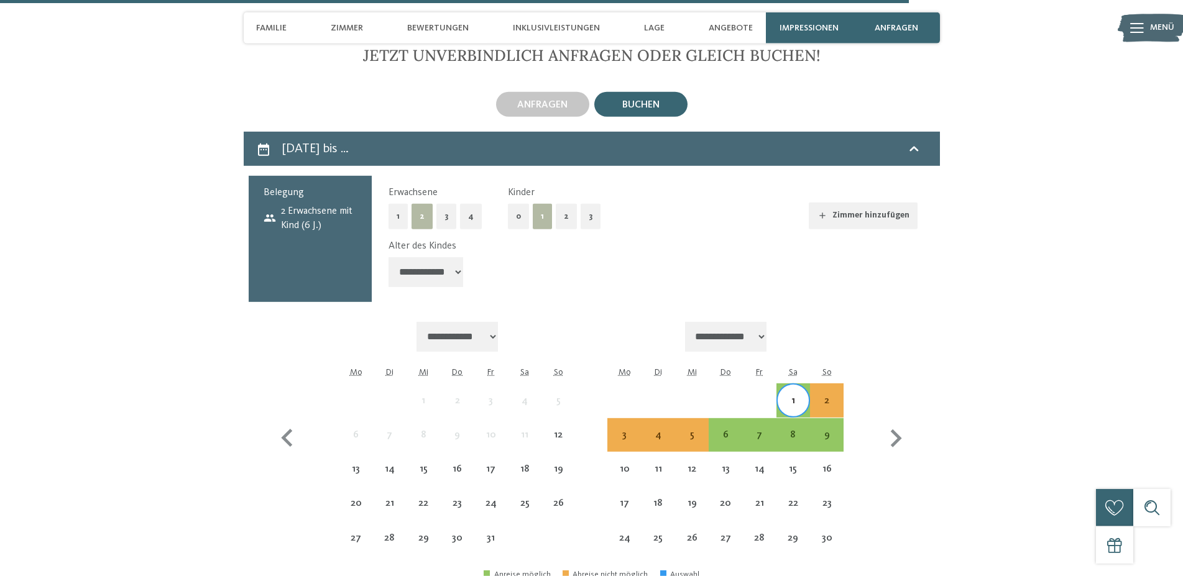
scroll to position [3238, 0]
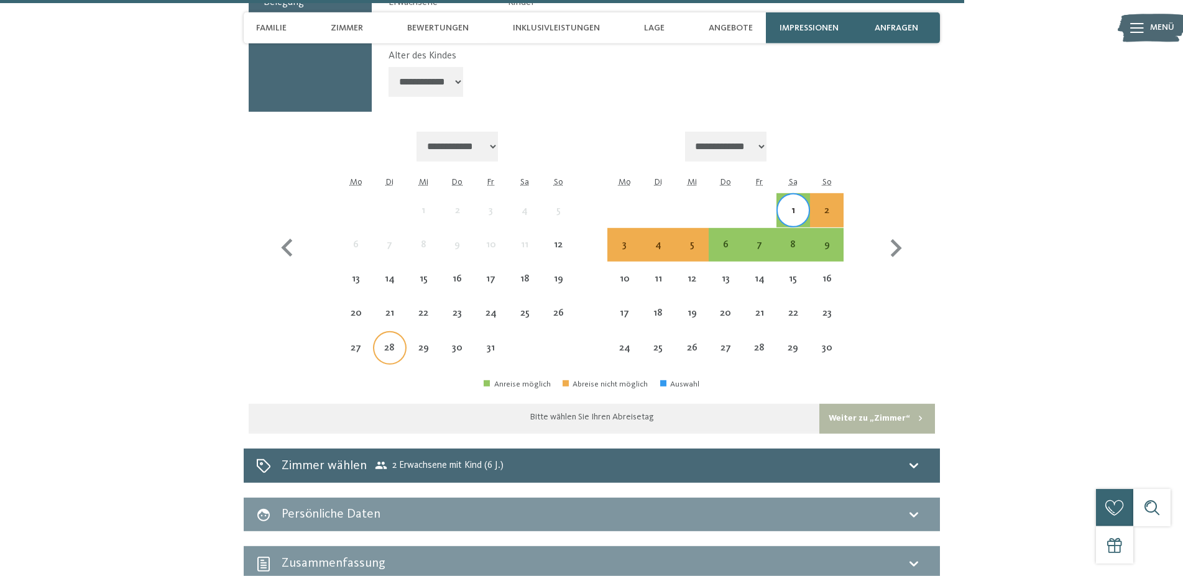
click at [387, 349] on div "28" at bounding box center [389, 358] width 31 height 31
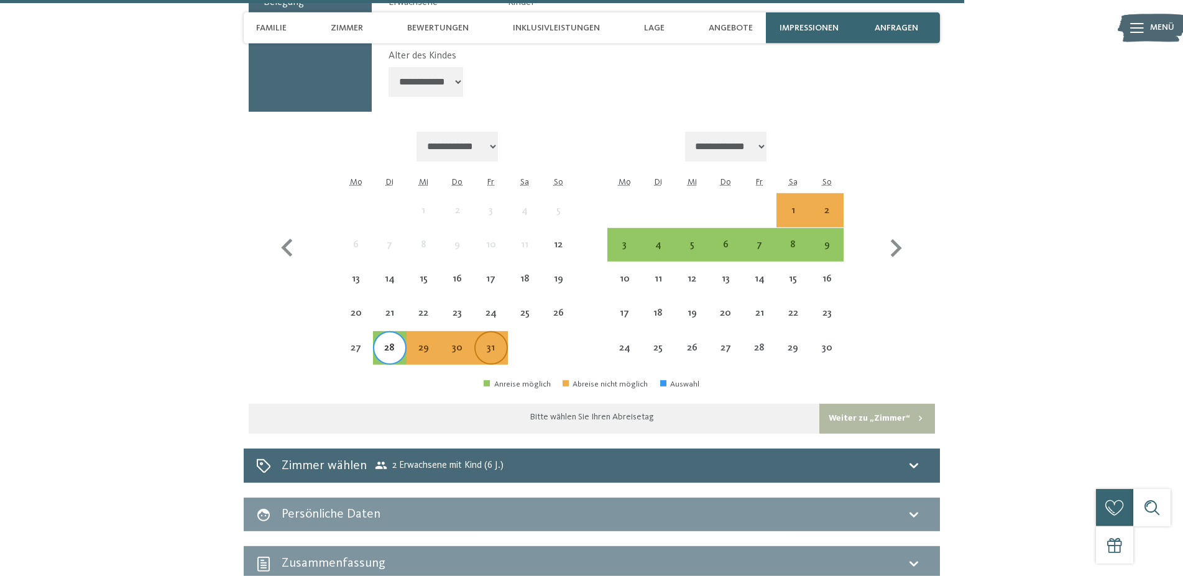
click at [502, 336] on div "31" at bounding box center [491, 348] width 31 height 31
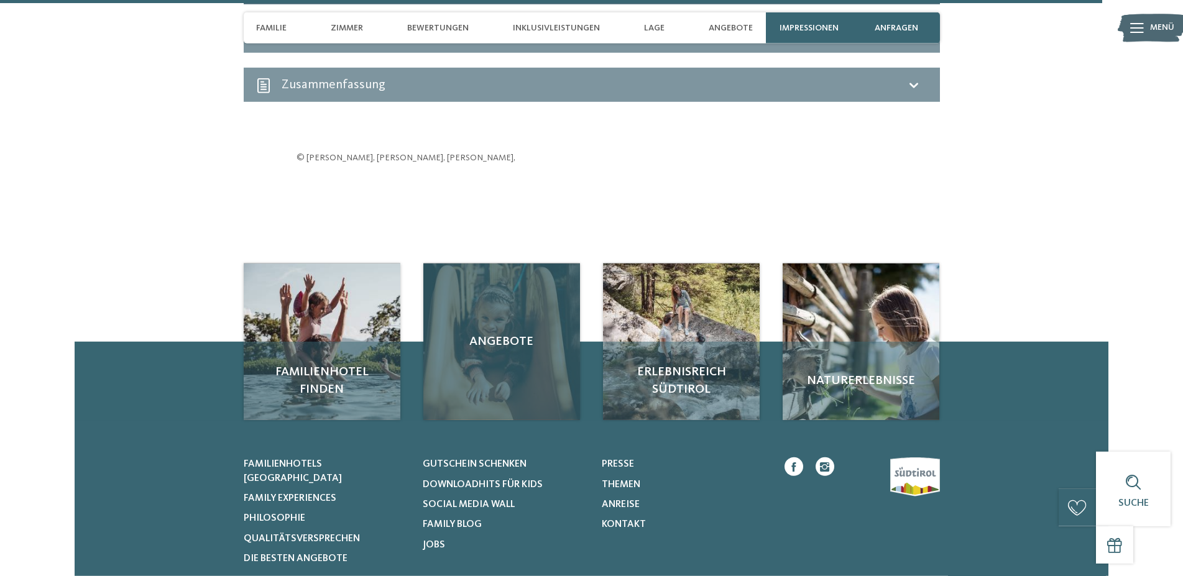
scroll to position [3302, 0]
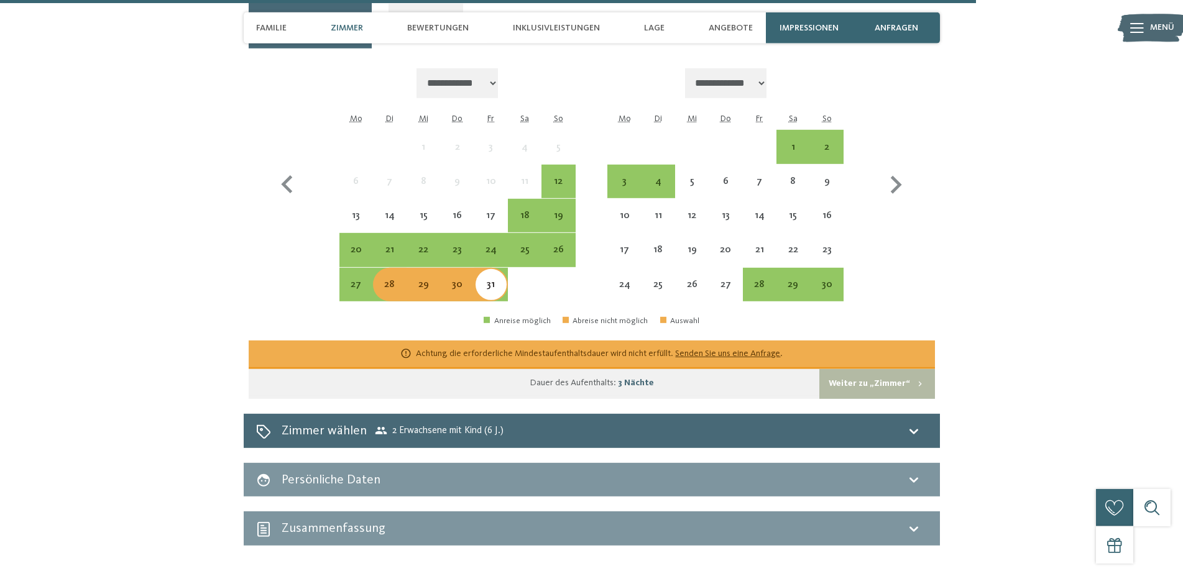
click at [341, 30] on span "Zimmer" at bounding box center [347, 28] width 32 height 11
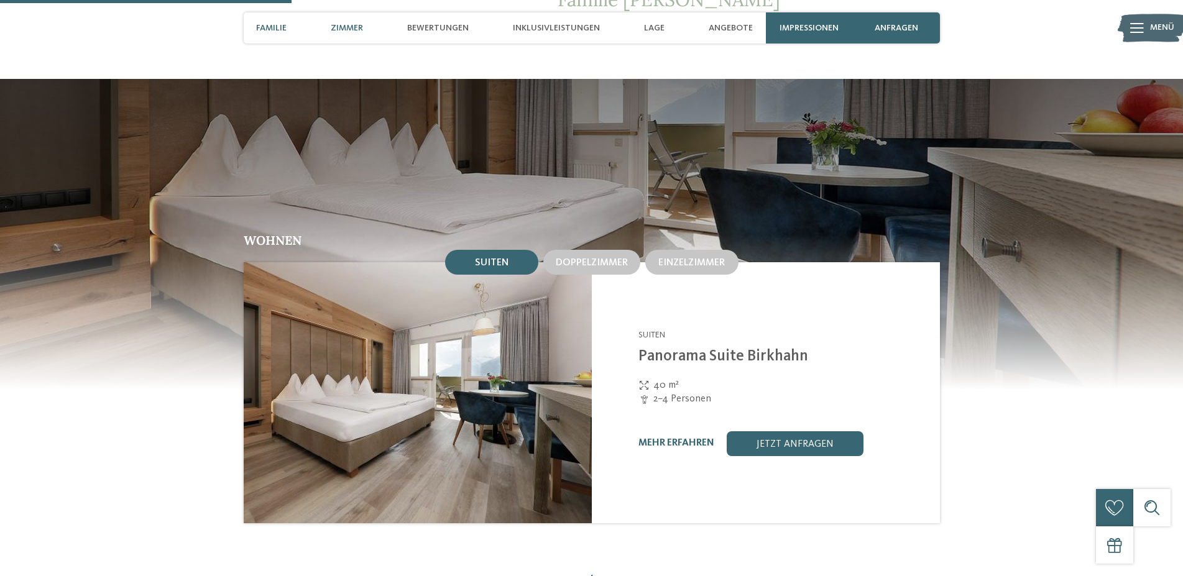
scroll to position [980, 0]
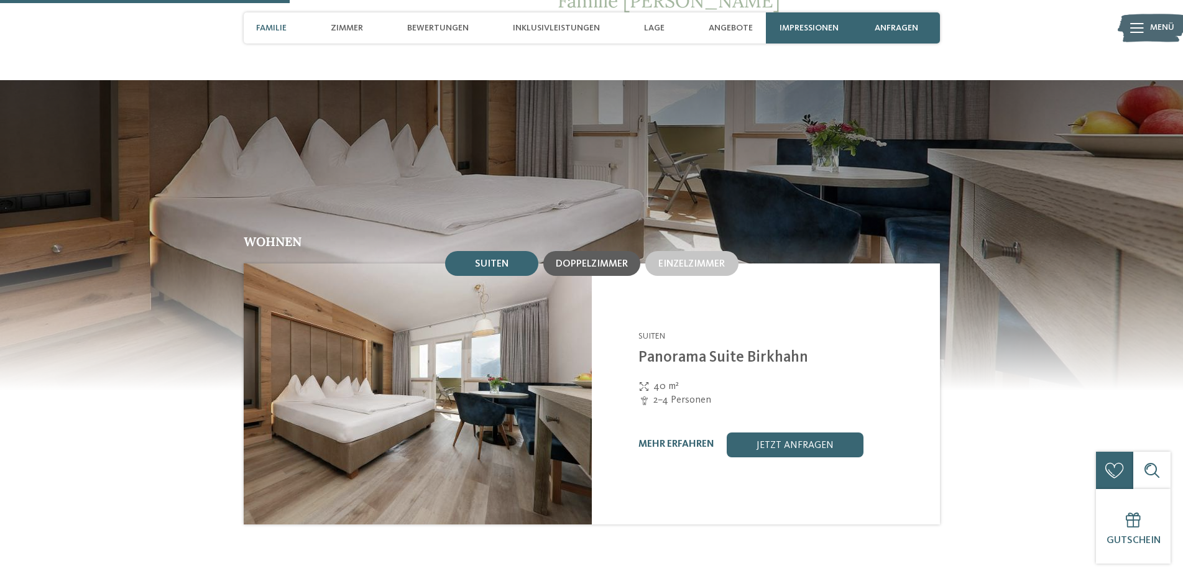
click at [590, 259] on span "Doppelzimmer" at bounding box center [592, 264] width 72 height 10
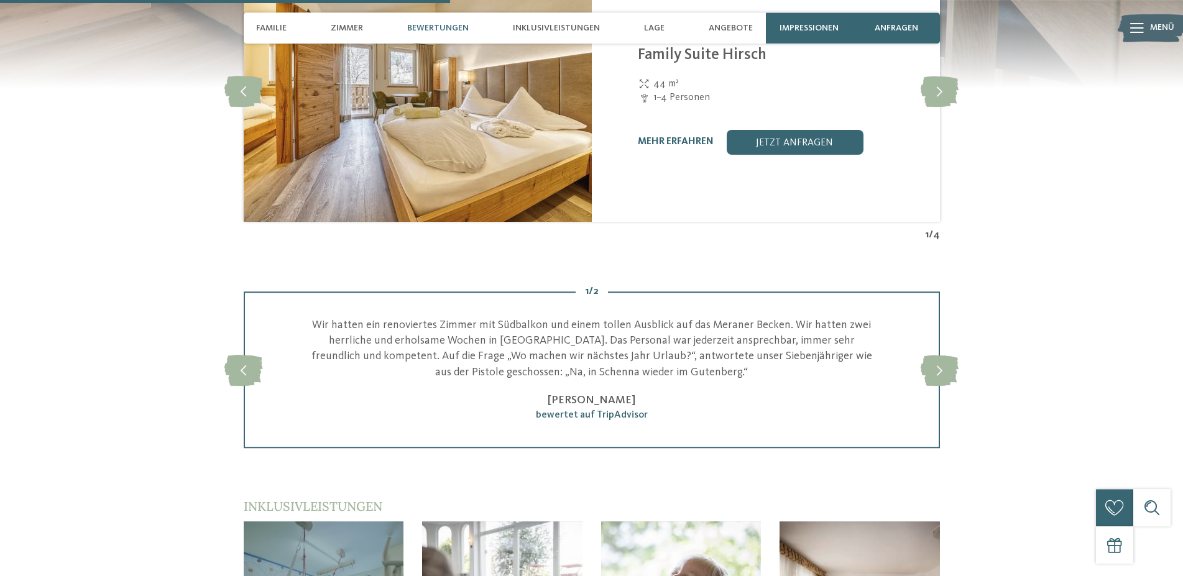
scroll to position [1107, 0]
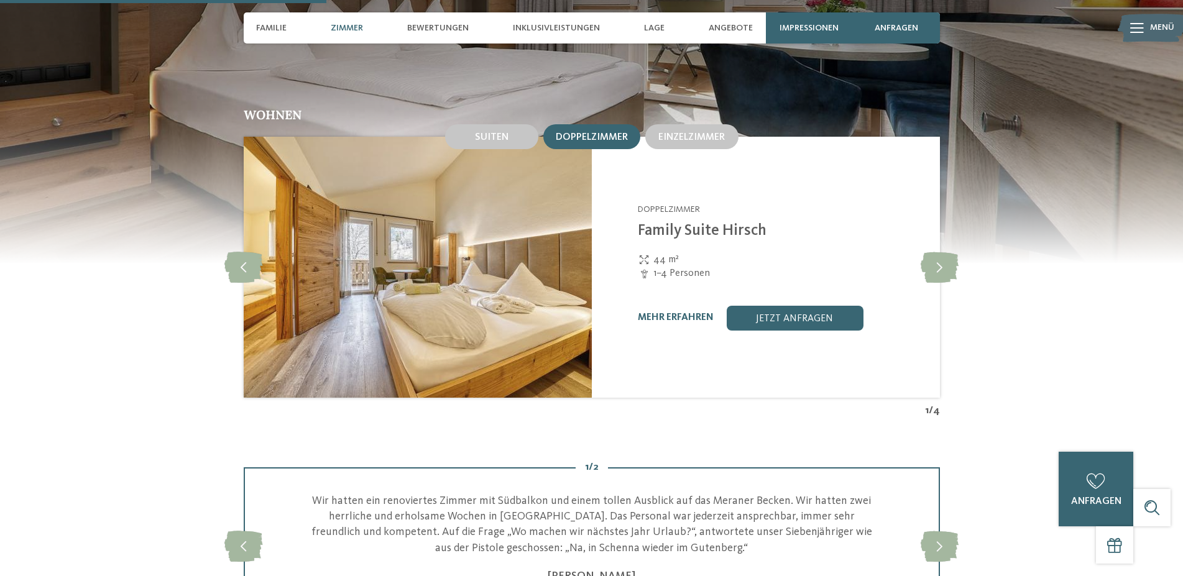
click at [595, 132] on span "Doppelzimmer" at bounding box center [592, 137] width 72 height 10
click at [781, 306] on link "jetzt anfragen" at bounding box center [794, 318] width 137 height 25
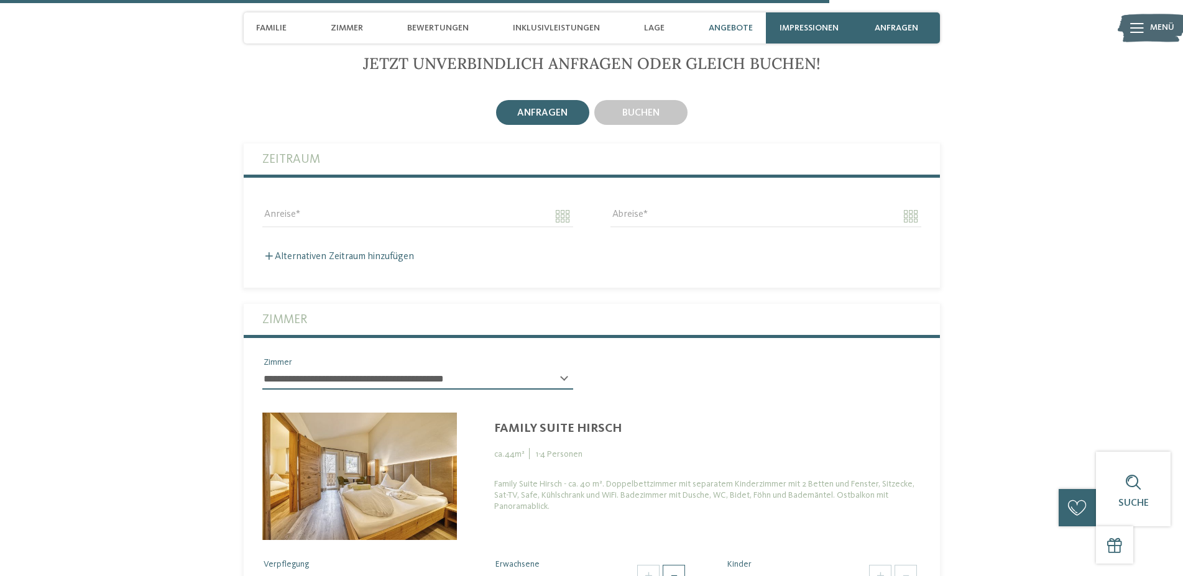
scroll to position [3078, 0]
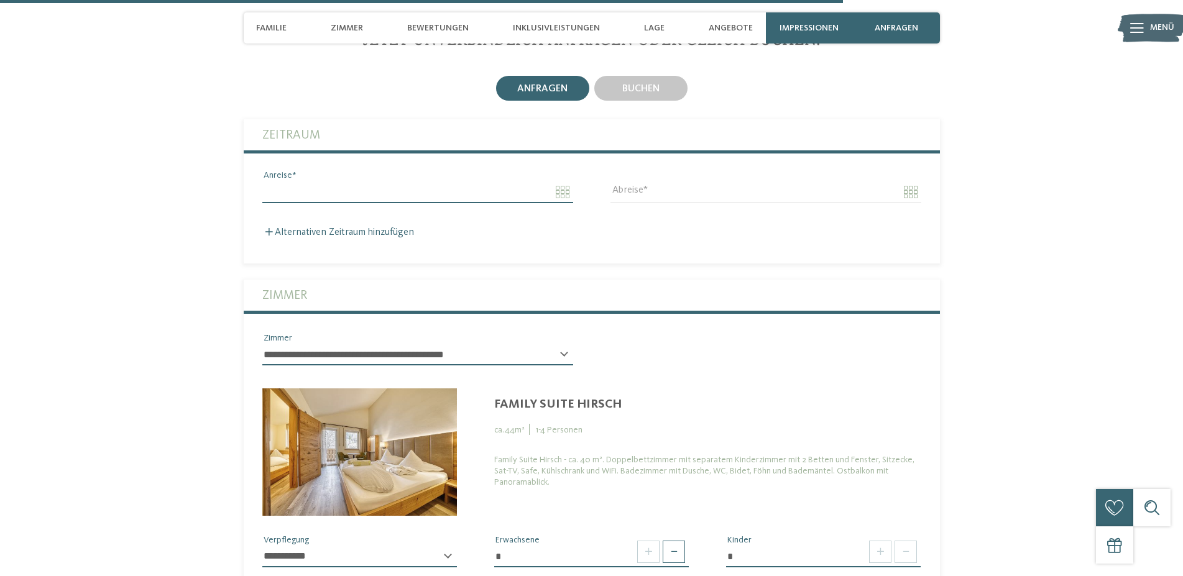
click at [293, 183] on input "Anreise" at bounding box center [417, 192] width 311 height 21
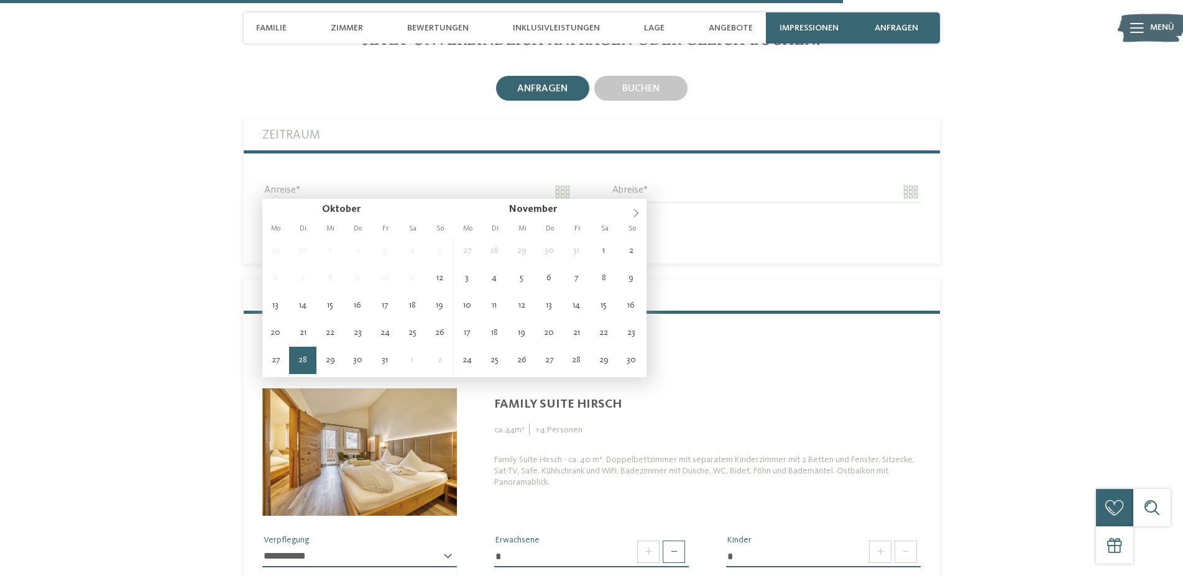
type input "**********"
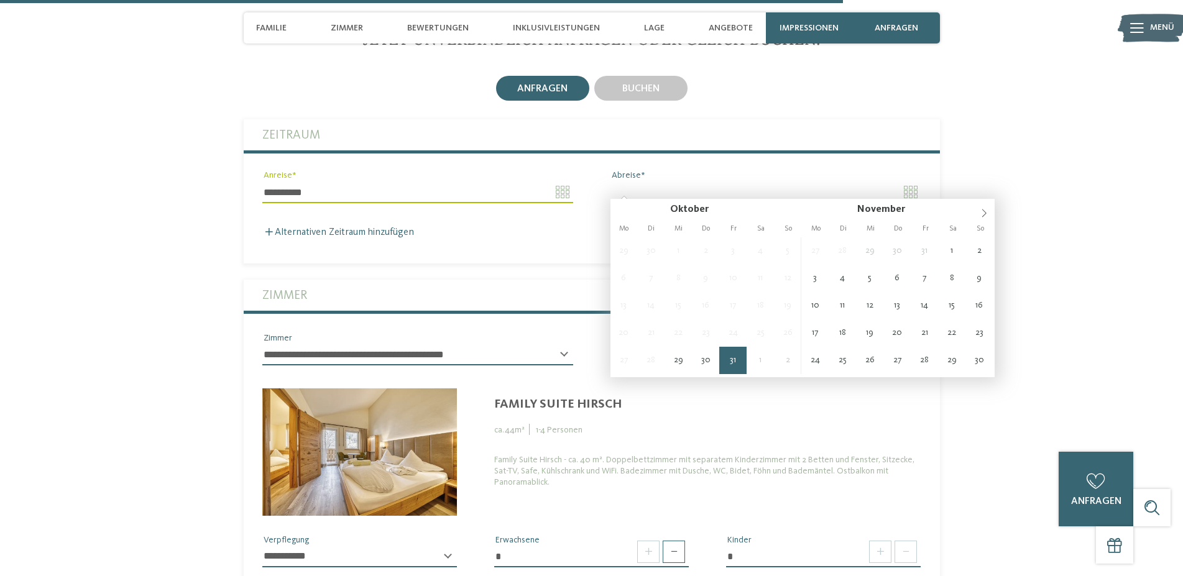
type input "**********"
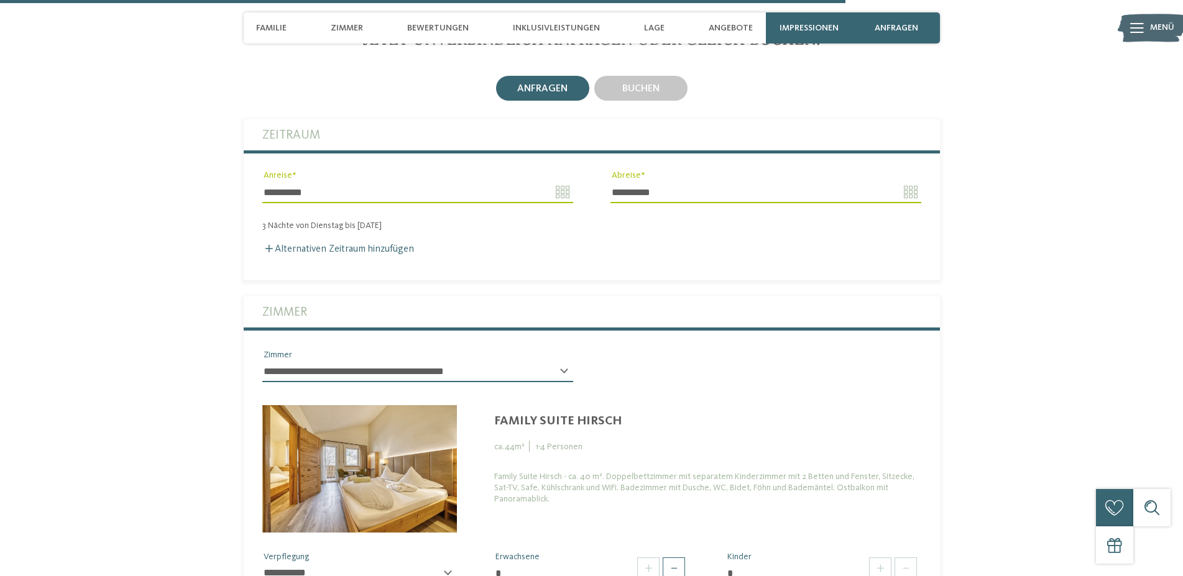
scroll to position [3205, 0]
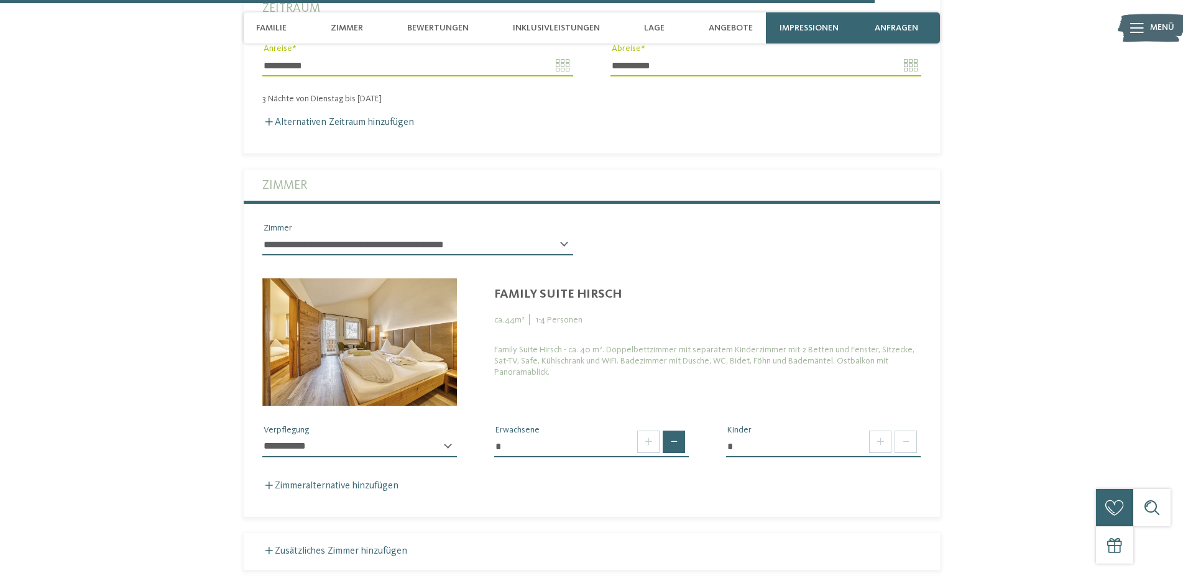
click at [676, 440] on span at bounding box center [674, 442] width 22 height 22
type input "*"
click at [881, 442] on span at bounding box center [880, 442] width 22 height 22
type input "*"
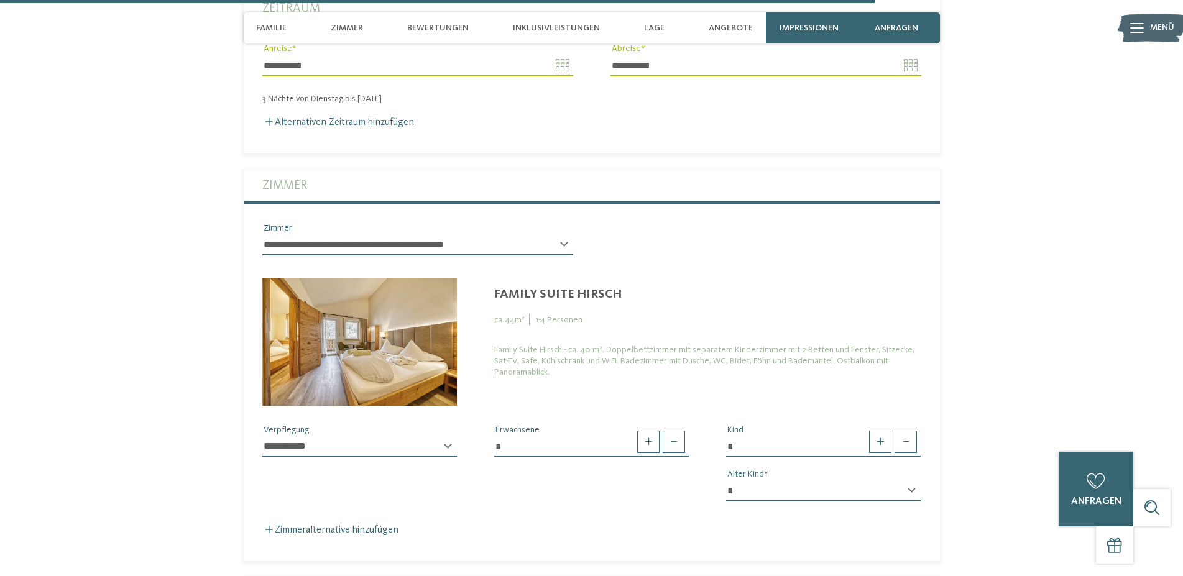
click at [726, 481] on select "* * * * * * * * * * * ** ** ** ** ** ** ** **" at bounding box center [823, 491] width 195 height 21
select select "*"
click option "*" at bounding box center [0, 0] width 0 height 0
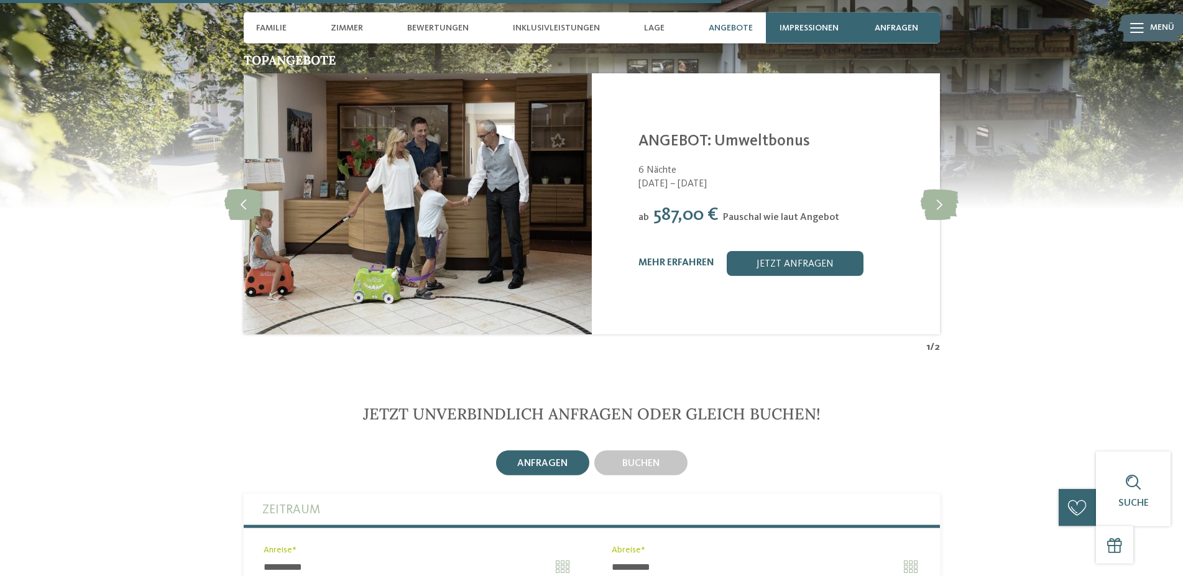
scroll to position [2634, 0]
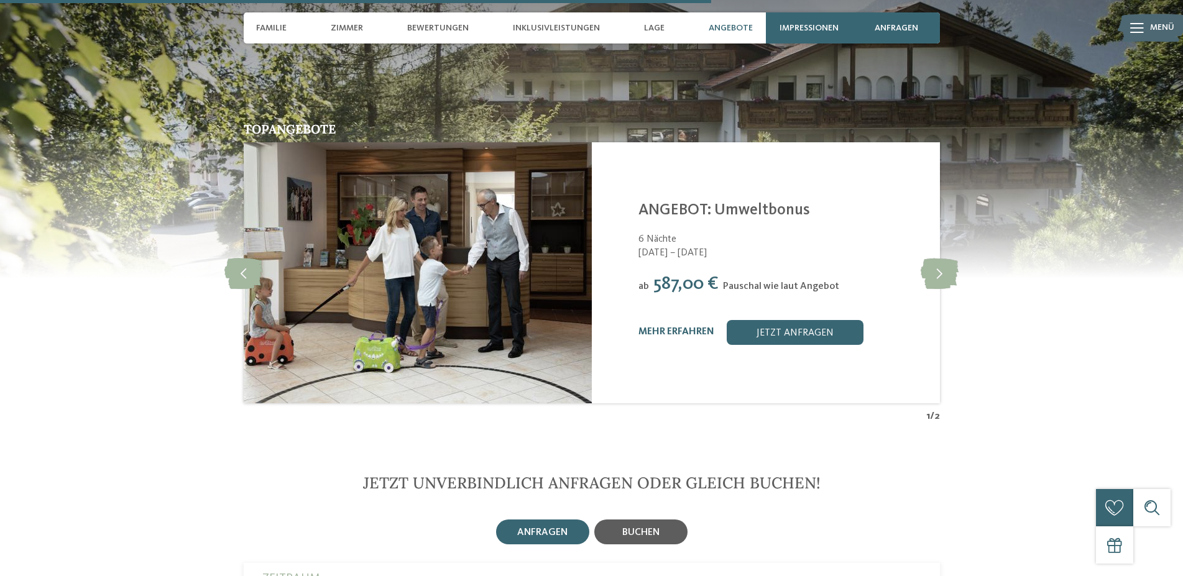
click at [645, 527] on div "buchen" at bounding box center [640, 532] width 37 height 11
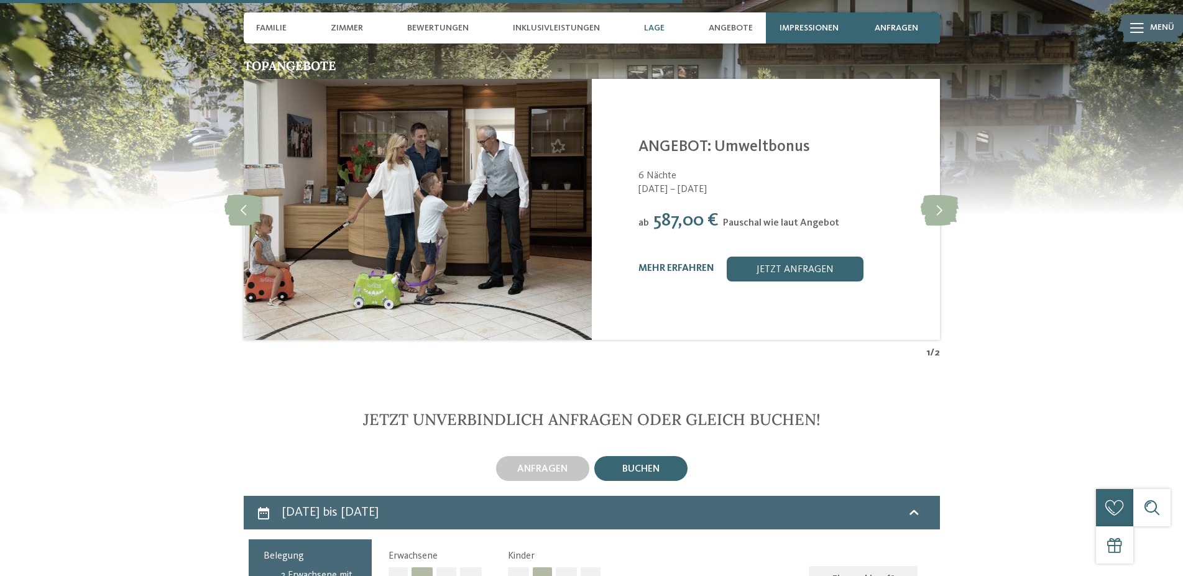
scroll to position [2127, 0]
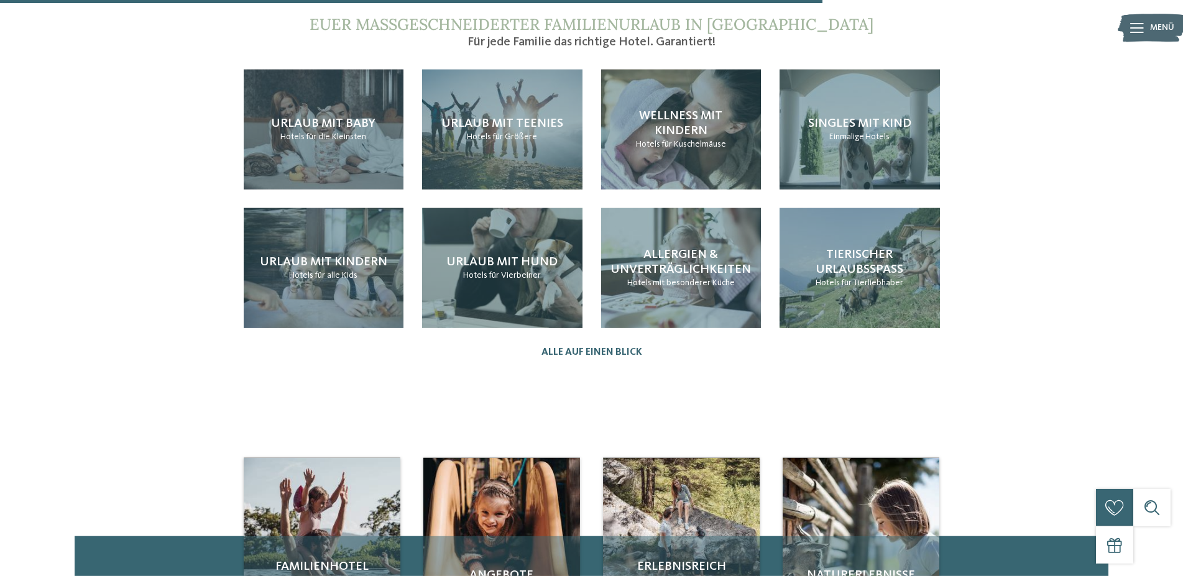
scroll to position [1246, 0]
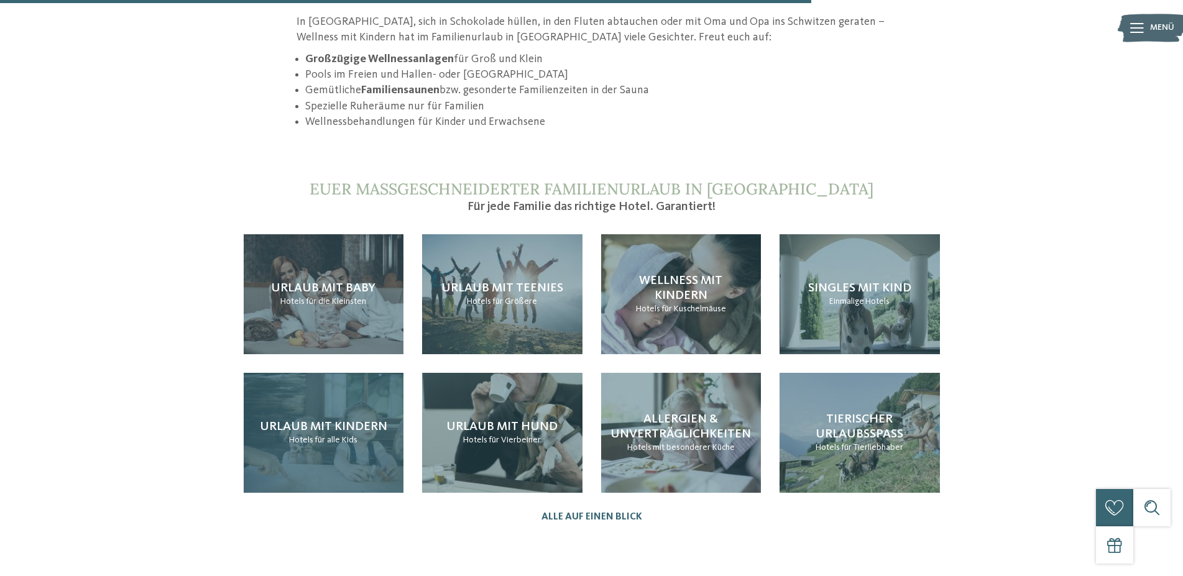
click at [358, 421] on span "Urlaub mit Kindern" at bounding box center [323, 427] width 127 height 12
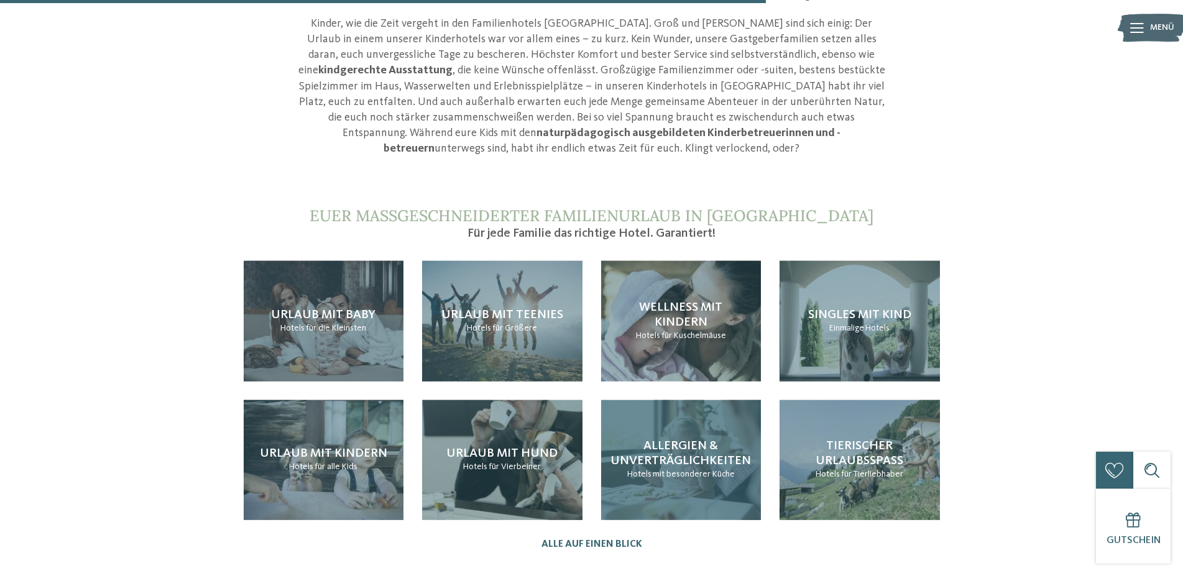
scroll to position [1395, 0]
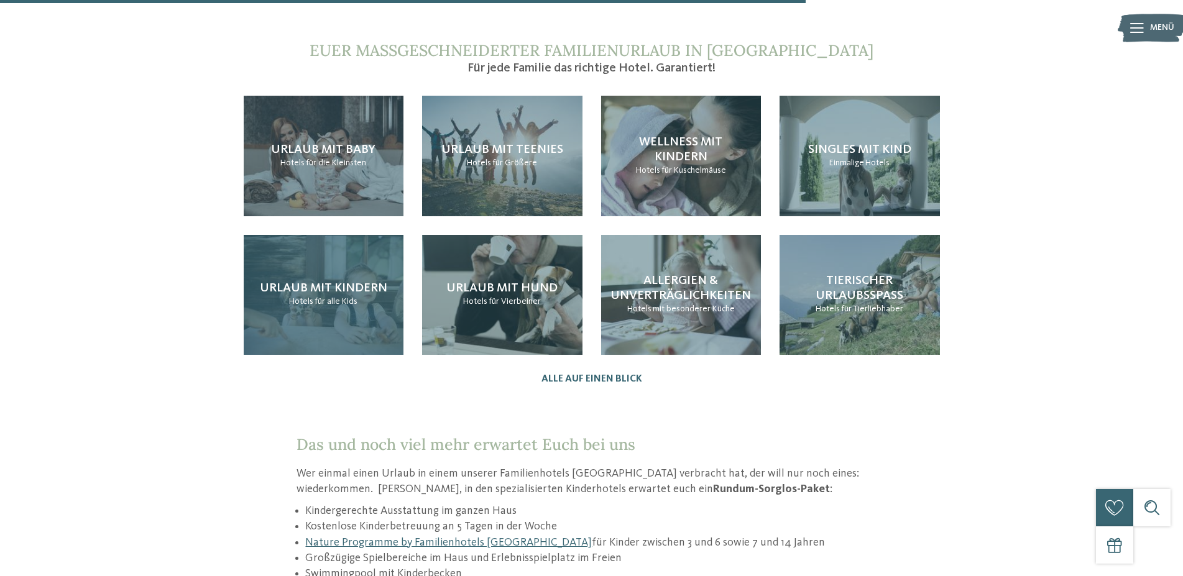
click at [305, 282] on span "Urlaub mit Kindern" at bounding box center [323, 288] width 127 height 12
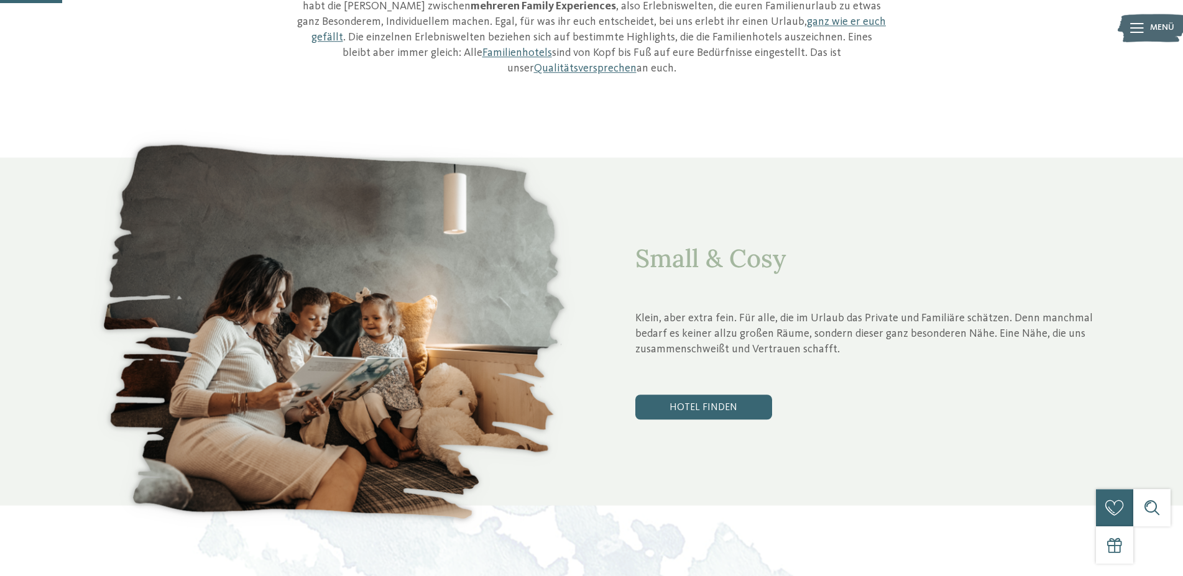
scroll to position [698, 0]
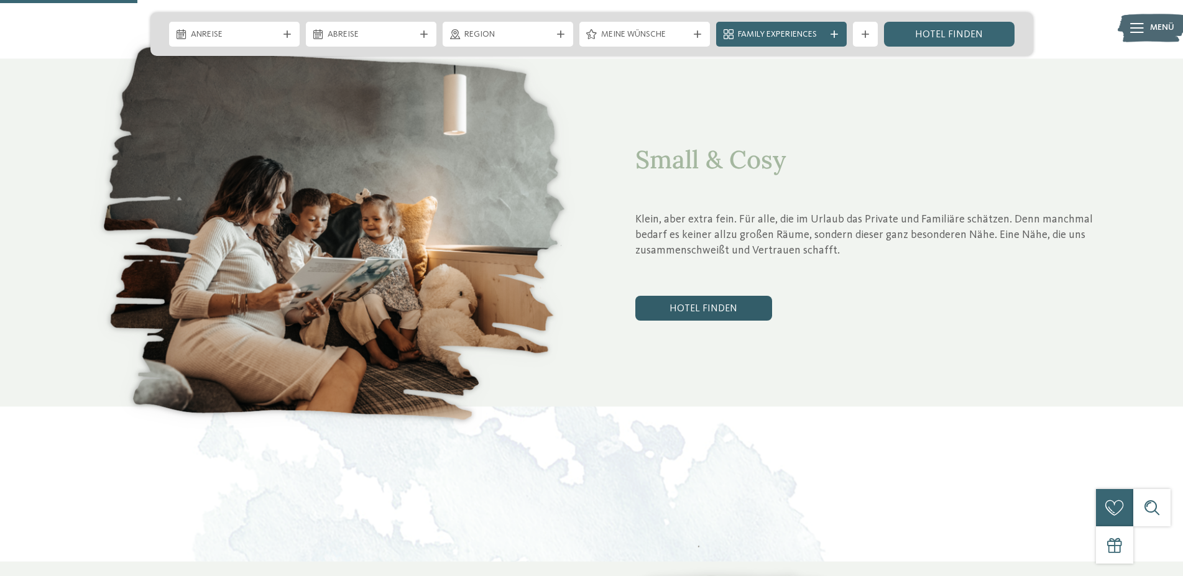
click at [713, 296] on link "Hotel finden" at bounding box center [703, 308] width 137 height 25
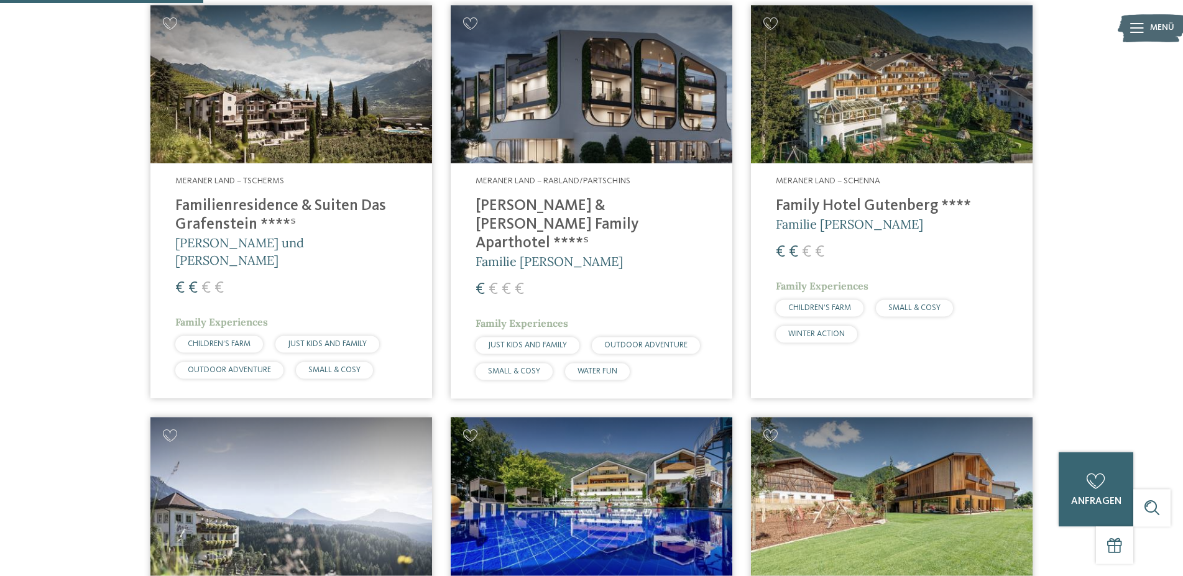
scroll to position [348, 0]
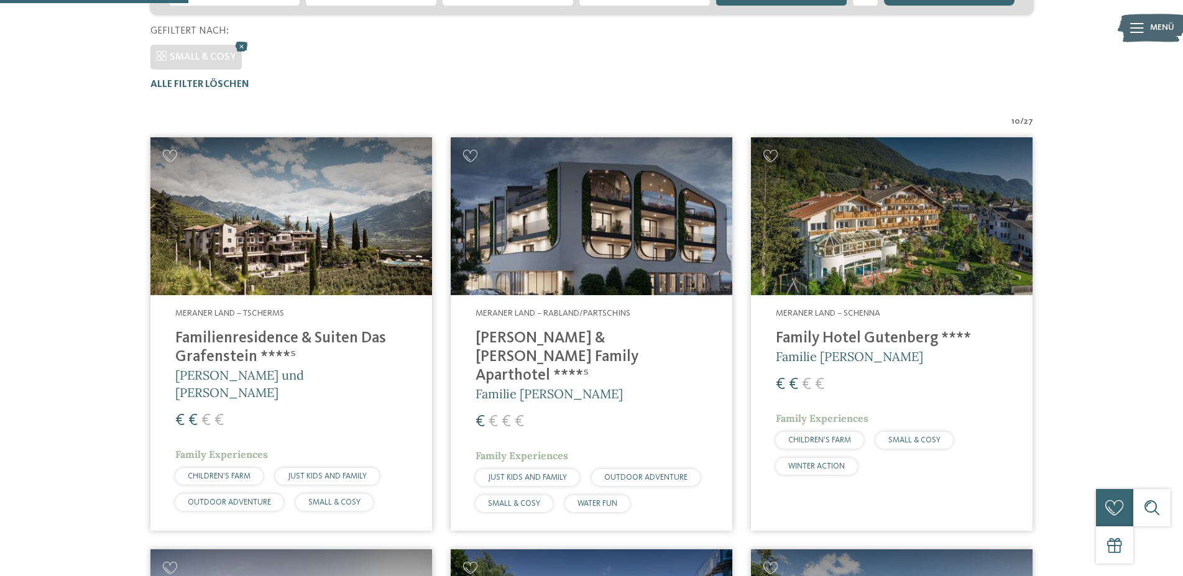
click at [629, 335] on h4 "[PERSON_NAME] & [PERSON_NAME] Family Aparthotel ****ˢ" at bounding box center [592, 358] width 232 height 56
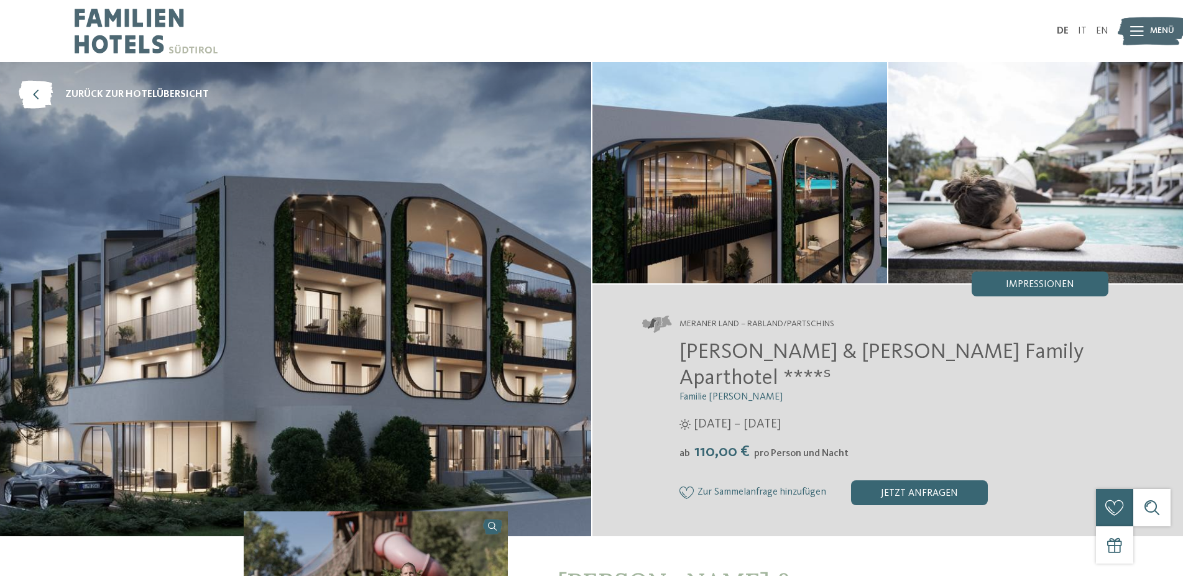
click at [1143, 27] on icon at bounding box center [1137, 31] width 14 height 10
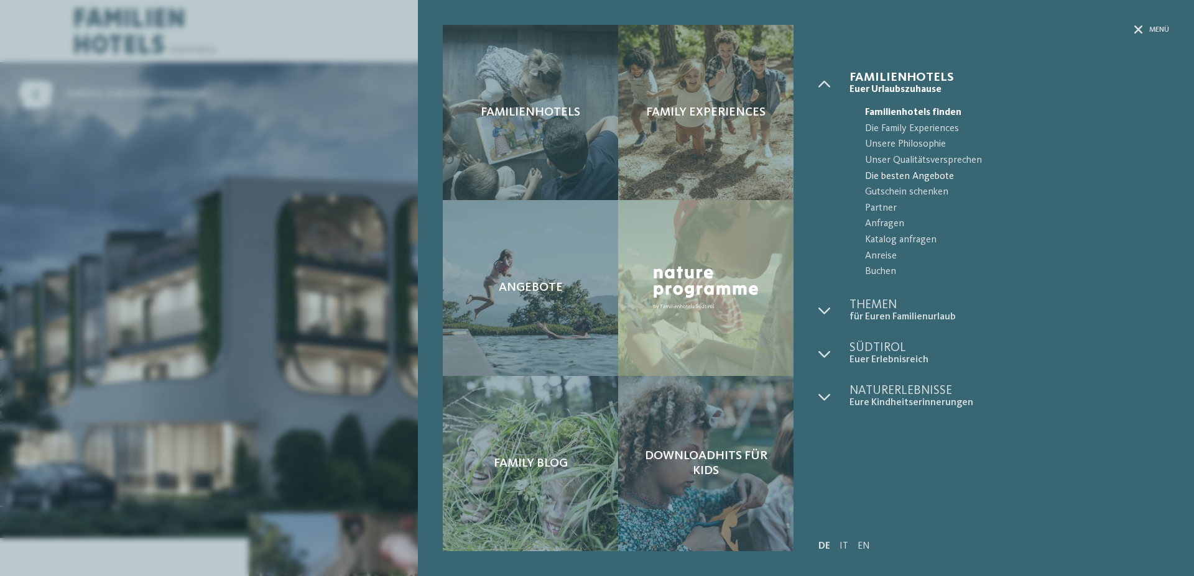
click at [875, 175] on span "Die besten Angebote" at bounding box center [1017, 177] width 304 height 16
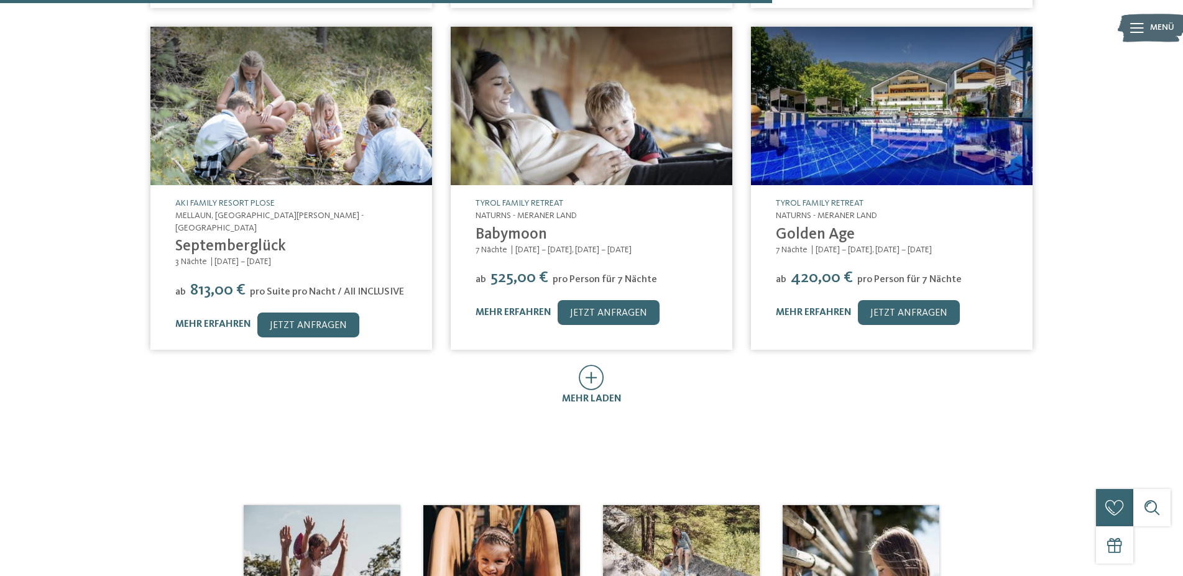
scroll to position [824, 0]
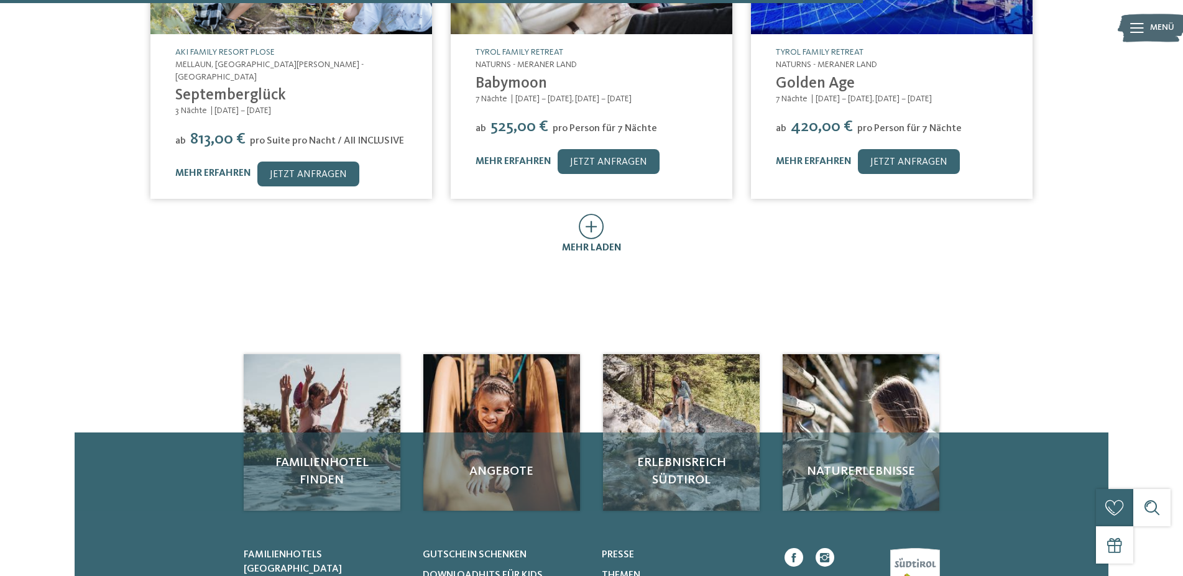
click at [588, 214] on icon at bounding box center [591, 226] width 25 height 25
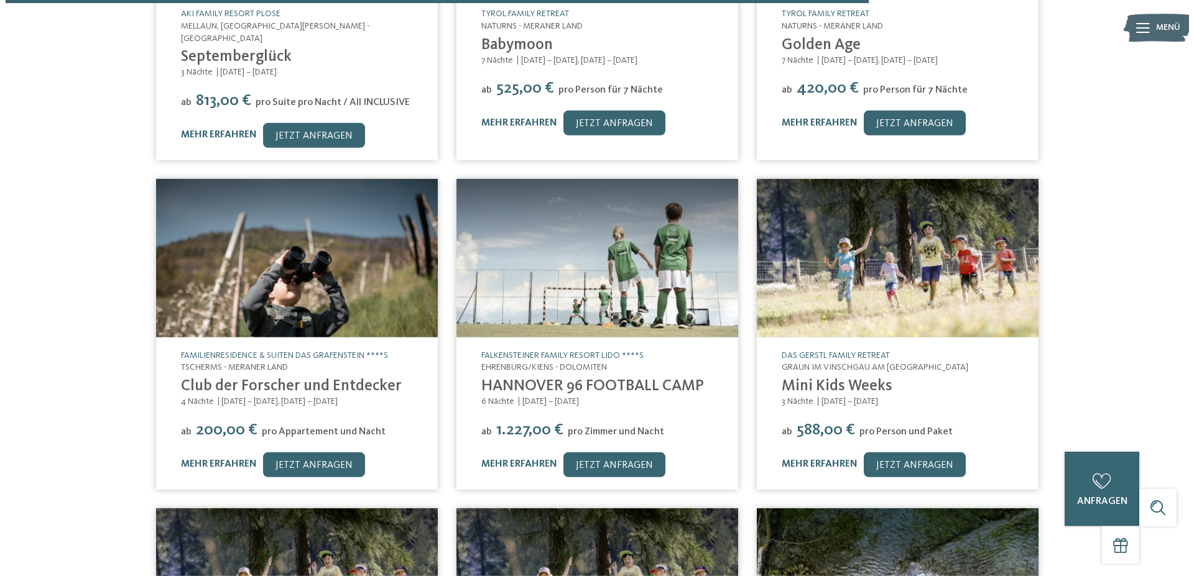
scroll to position [888, 0]
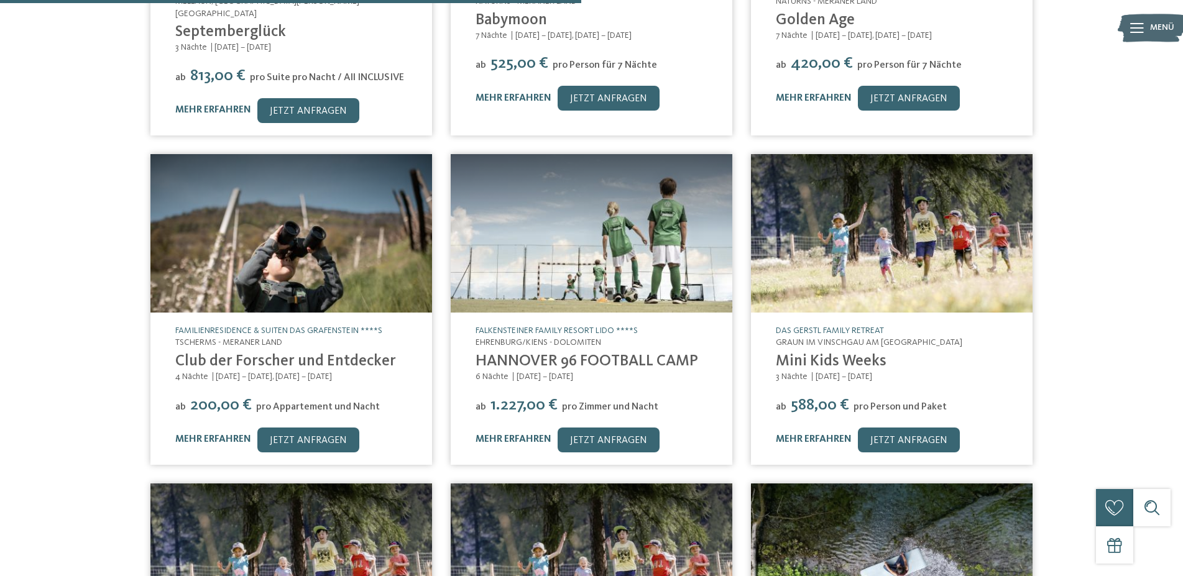
click at [261, 354] on link "Club der Forscher und Entdecker" at bounding box center [285, 362] width 221 height 16
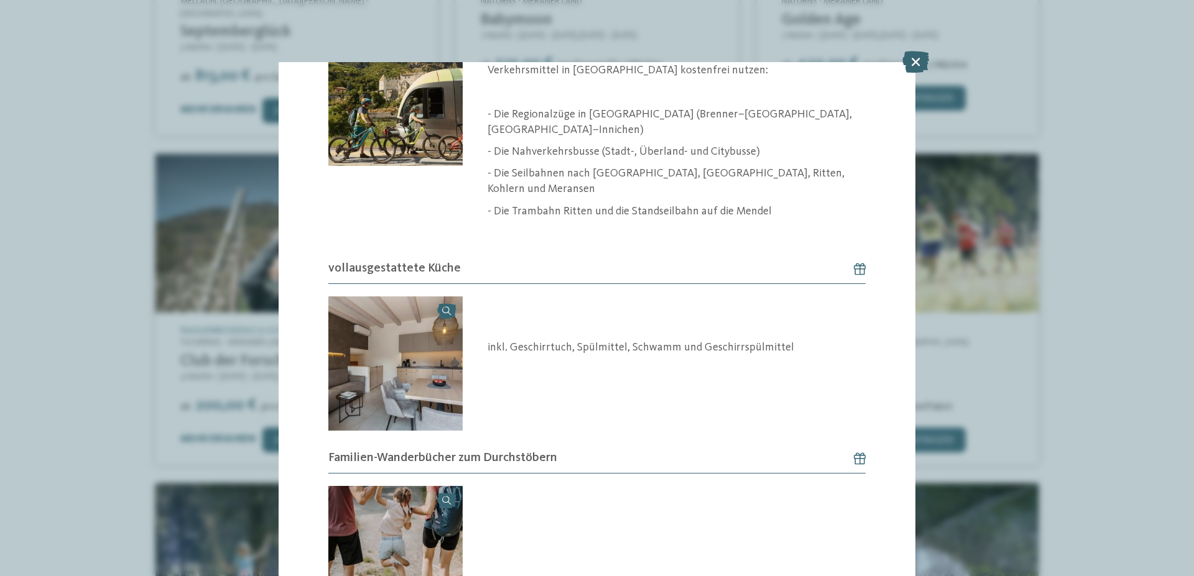
scroll to position [2721, 0]
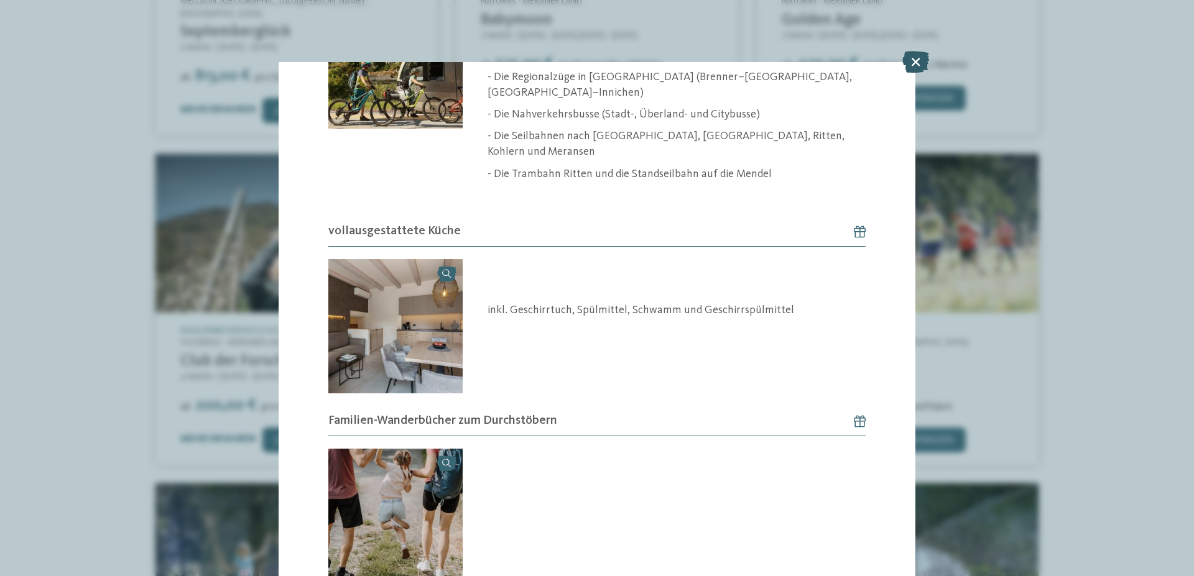
click at [908, 66] on icon at bounding box center [915, 62] width 27 height 22
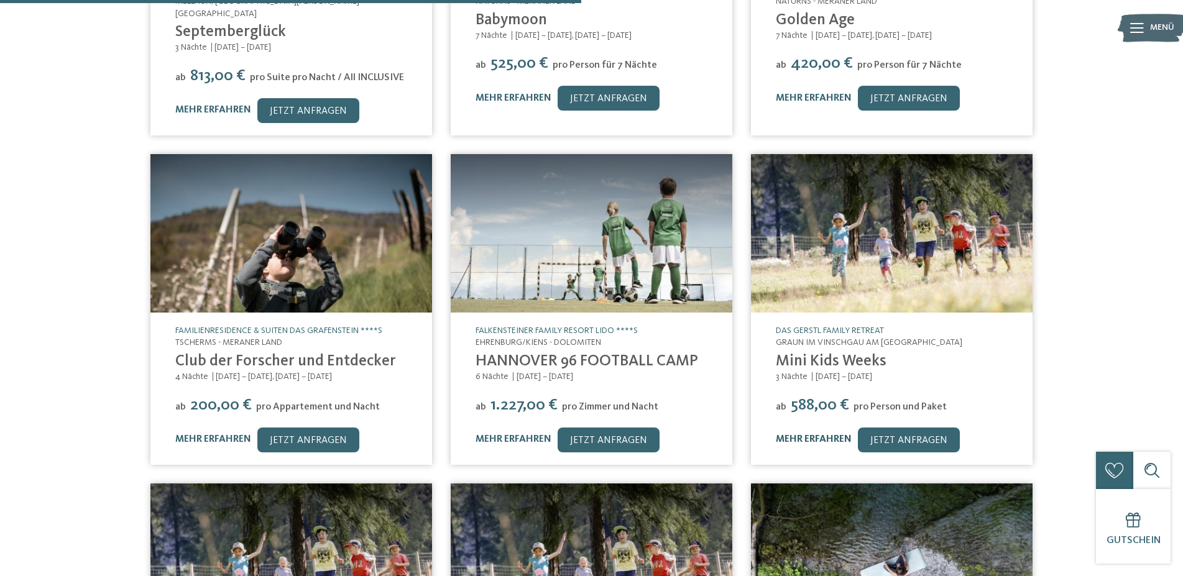
click at [800, 435] on link "mehr erfahren" at bounding box center [814, 440] width 76 height 10
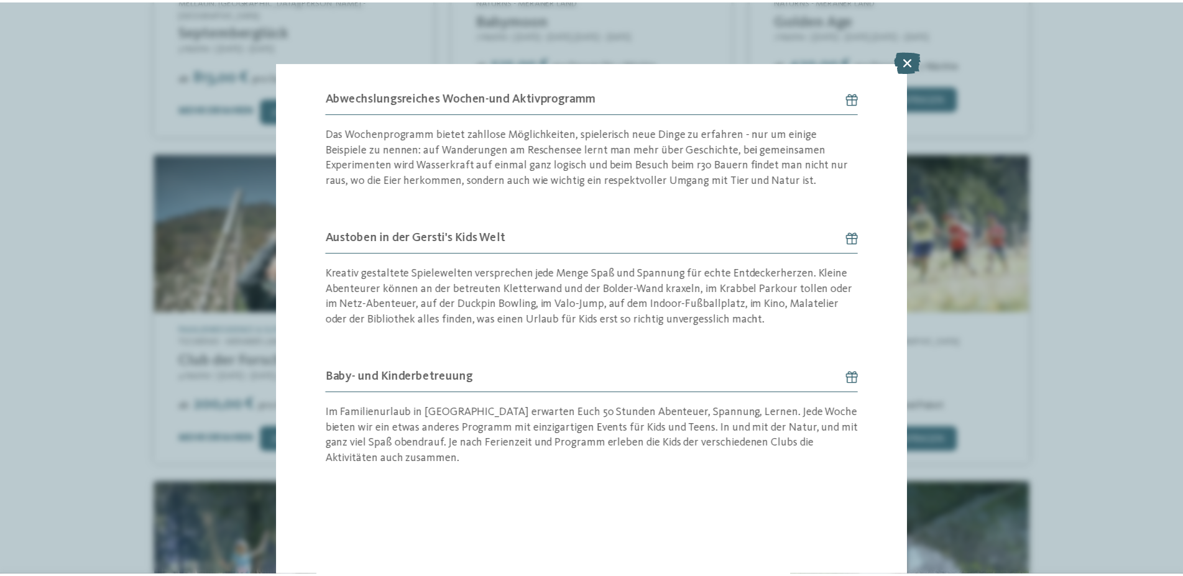
scroll to position [854, 0]
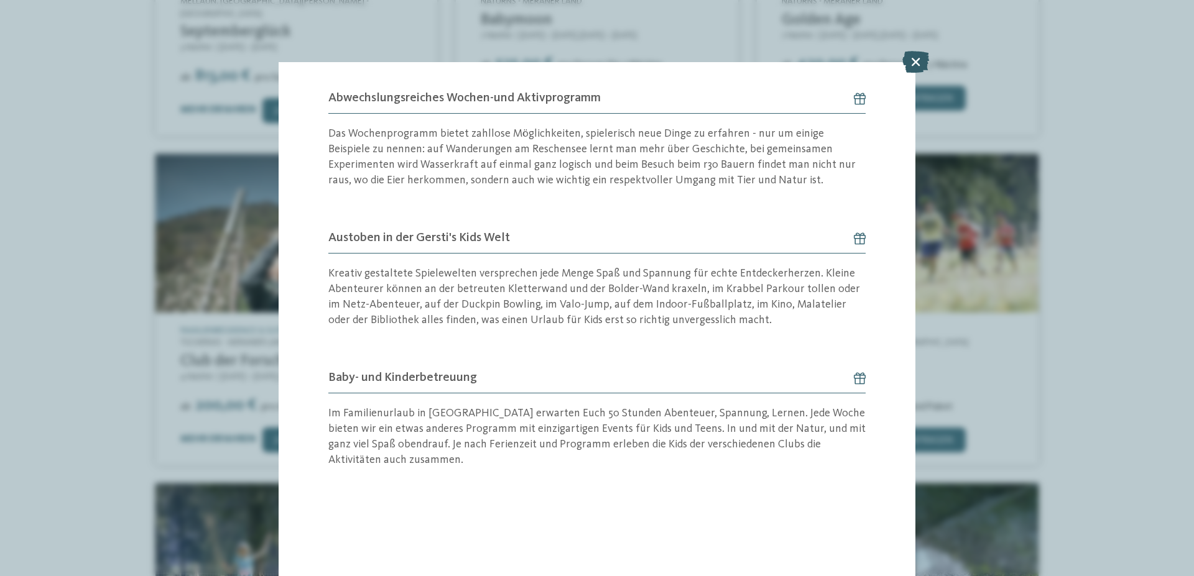
click at [908, 65] on icon at bounding box center [915, 62] width 27 height 22
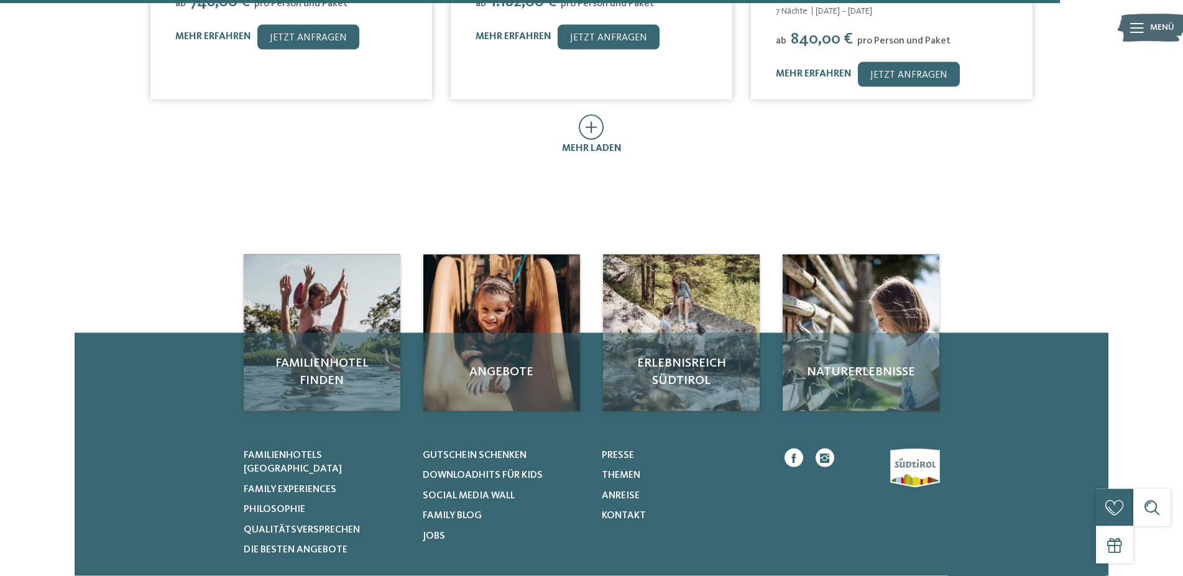
scroll to position [1712, 0]
